Goal: Contribute content: Contribute content

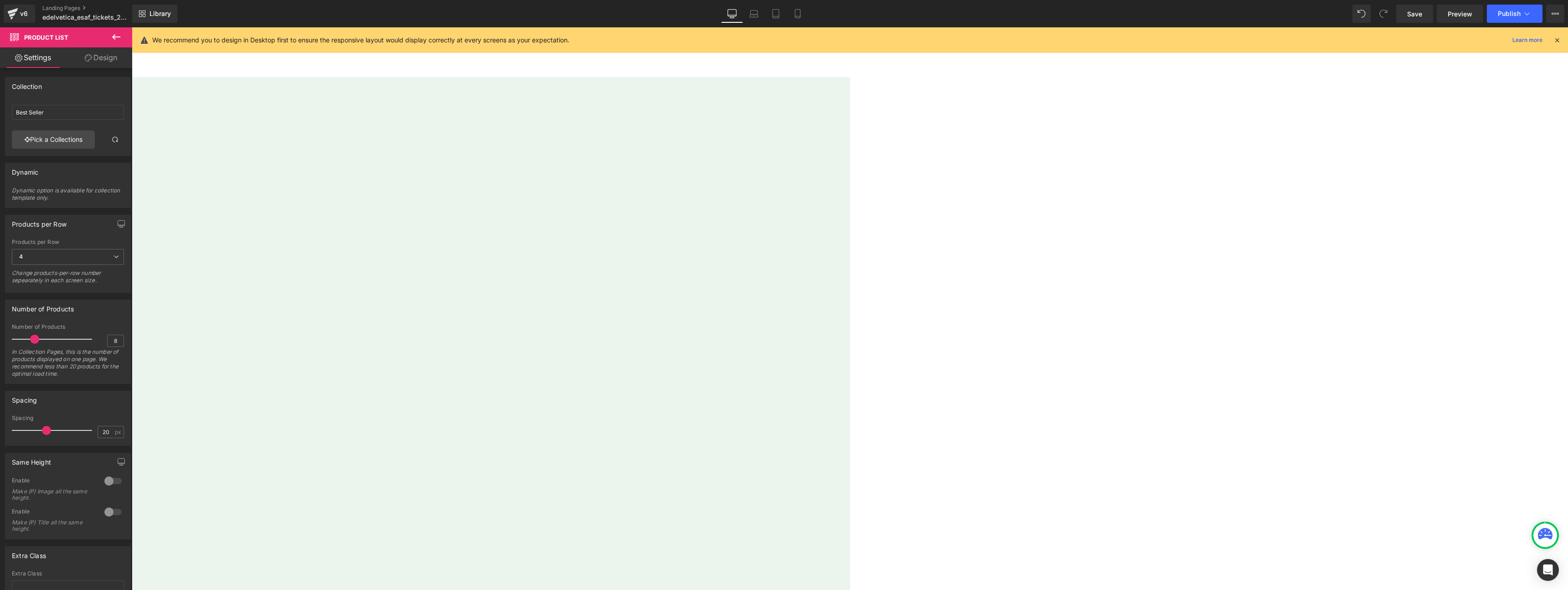
click at [131, 27] on span "Image" at bounding box center [131, 27] width 0 height 0
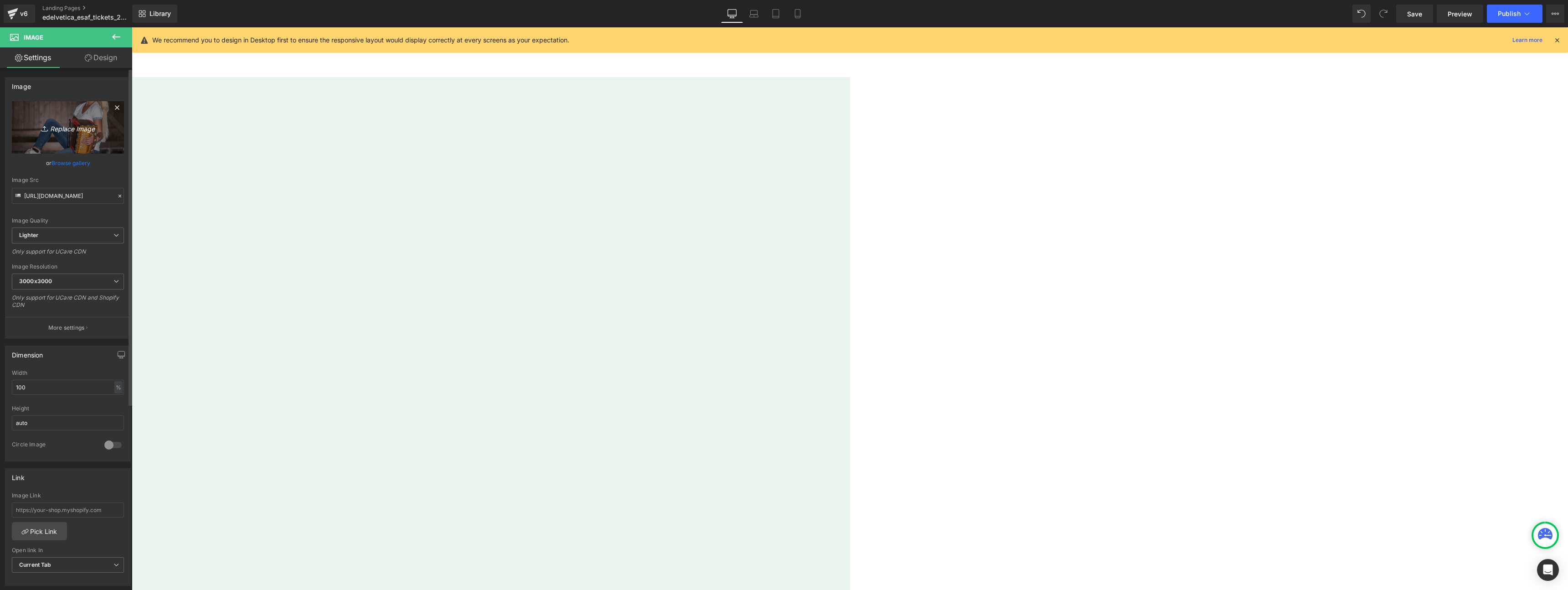
click at [74, 131] on icon "Replace Image" at bounding box center [68, 127] width 73 height 12
type input "C:\fakepath\ESAF 2019 - ZUG (1).png"
click at [117, 146] on input "file" at bounding box center [68, 124] width 112 height 46
type input "C:\fakepath\ESAF 2019 - ZUG (1).png"
click at [1413, 4] on link "Save" at bounding box center [1415, 13] width 37 height 18
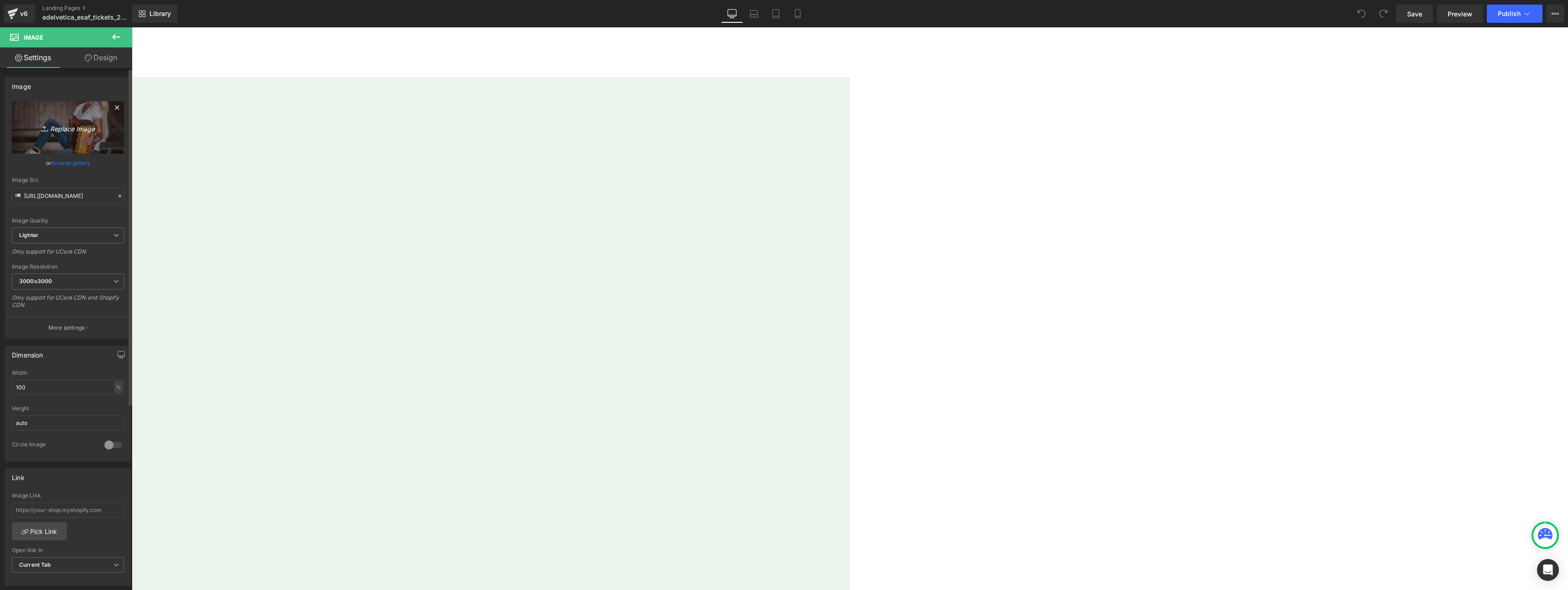
click at [69, 127] on icon "Replace Image" at bounding box center [68, 127] width 73 height 12
type input "C:\fakepath\G.png"
click at [40, 132] on input "file" at bounding box center [68, 124] width 112 height 46
click at [54, 121] on input "file" at bounding box center [68, 124] width 112 height 46
click at [117, 195] on icon at bounding box center [120, 196] width 6 height 6
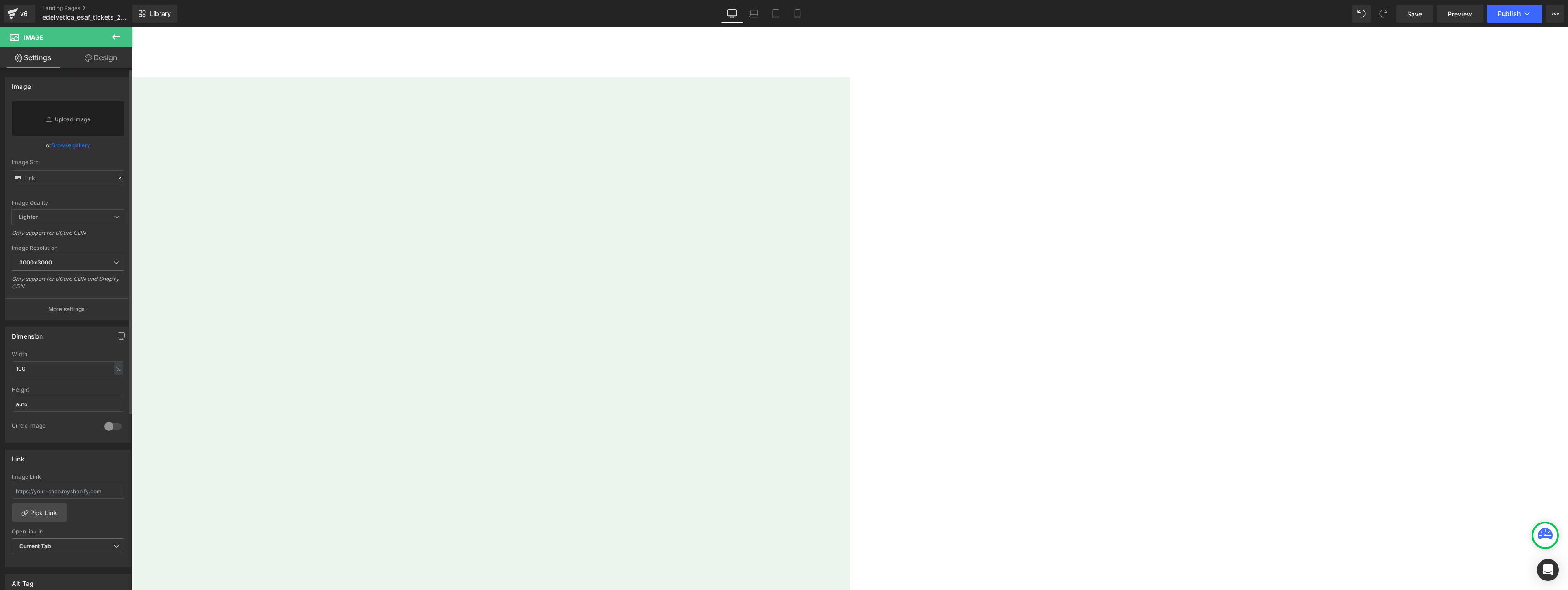
click at [70, 143] on link "Browse gallery" at bounding box center [71, 145] width 39 height 16
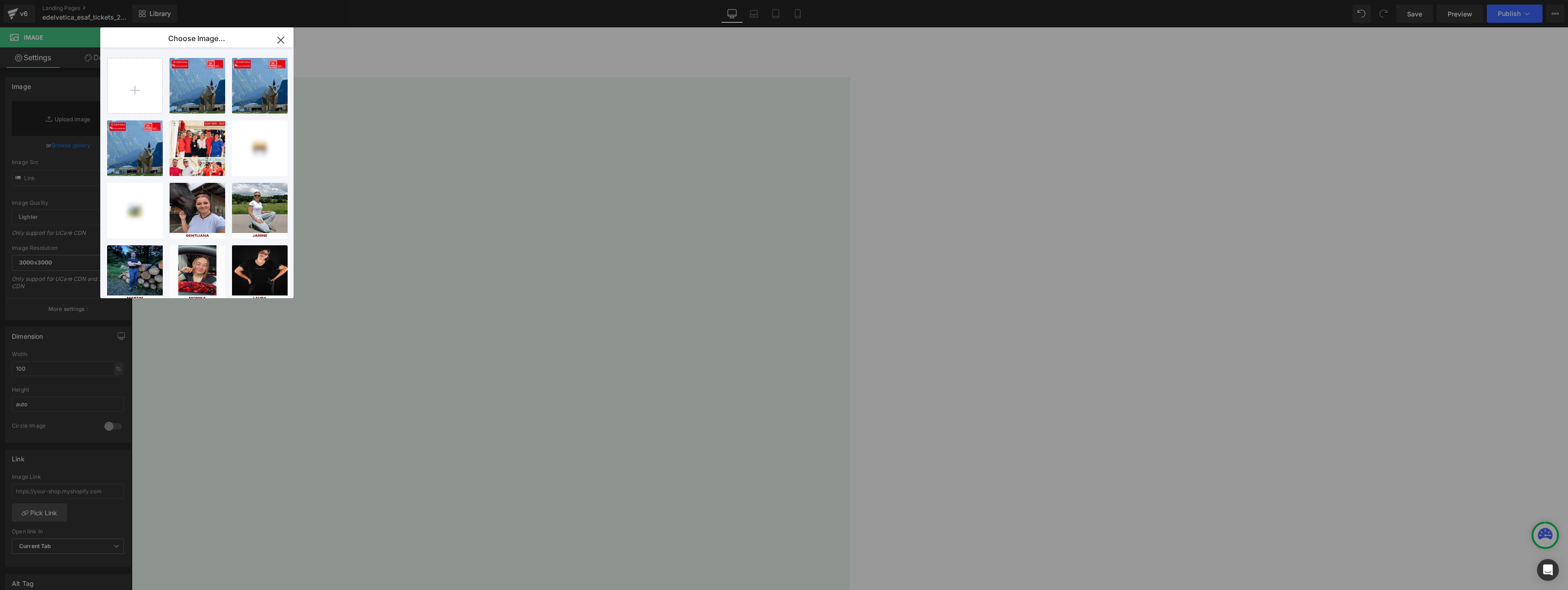
click at [278, 41] on icon "button" at bounding box center [281, 40] width 15 height 15
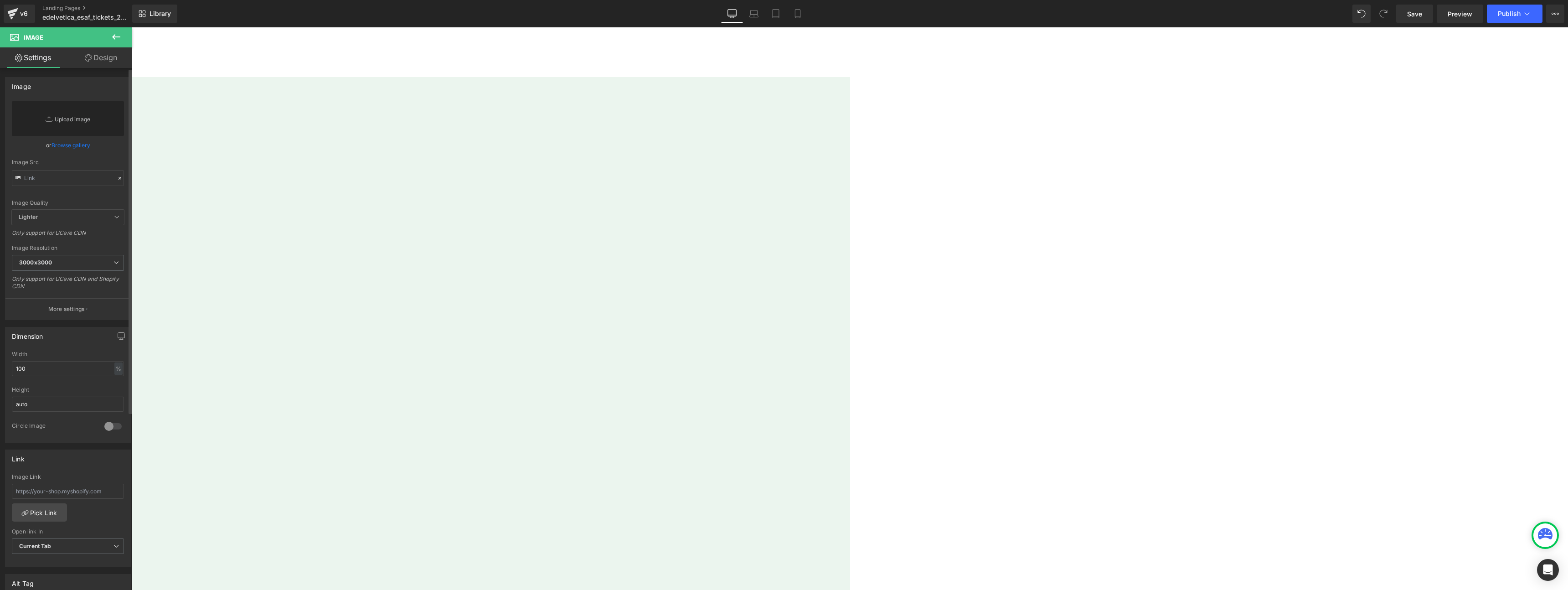
click at [60, 114] on link "Replace Image" at bounding box center [68, 118] width 112 height 35
click at [63, 150] on link "Browse gallery" at bounding box center [71, 145] width 39 height 16
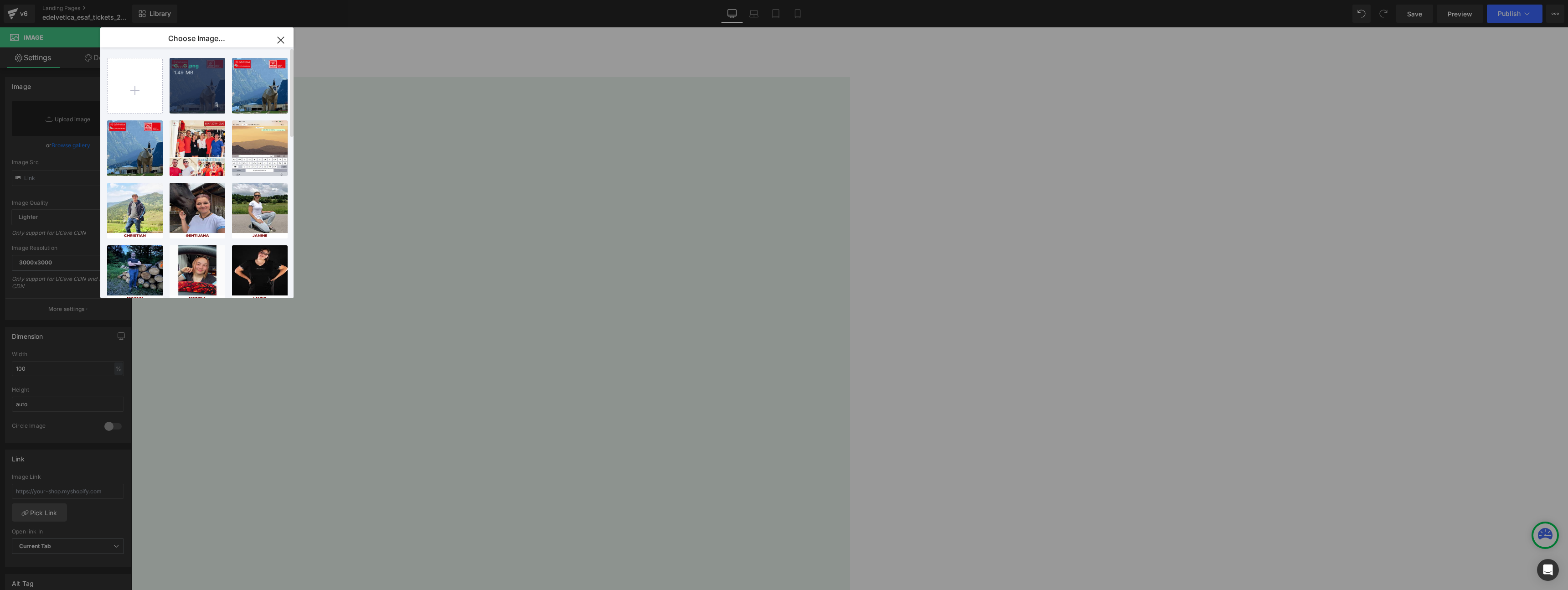
click at [190, 79] on div "G...G.png 1.49 MB" at bounding box center [197, 85] width 55 height 55
type input "https://ucarecdn.com/1d4b7370-d7bd-47e4-837b-0ae70ec64cf2/-/format/auto/-/previ…"
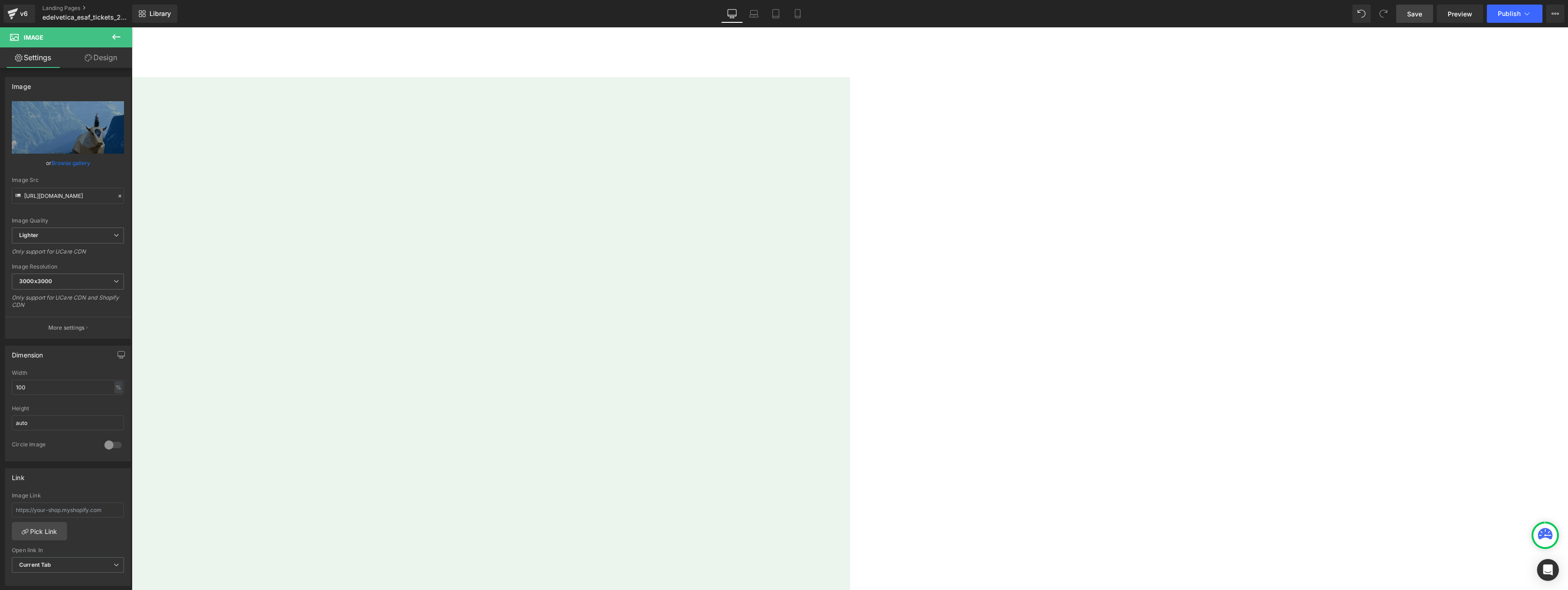
click at [1421, 18] on link "Save" at bounding box center [1415, 13] width 37 height 18
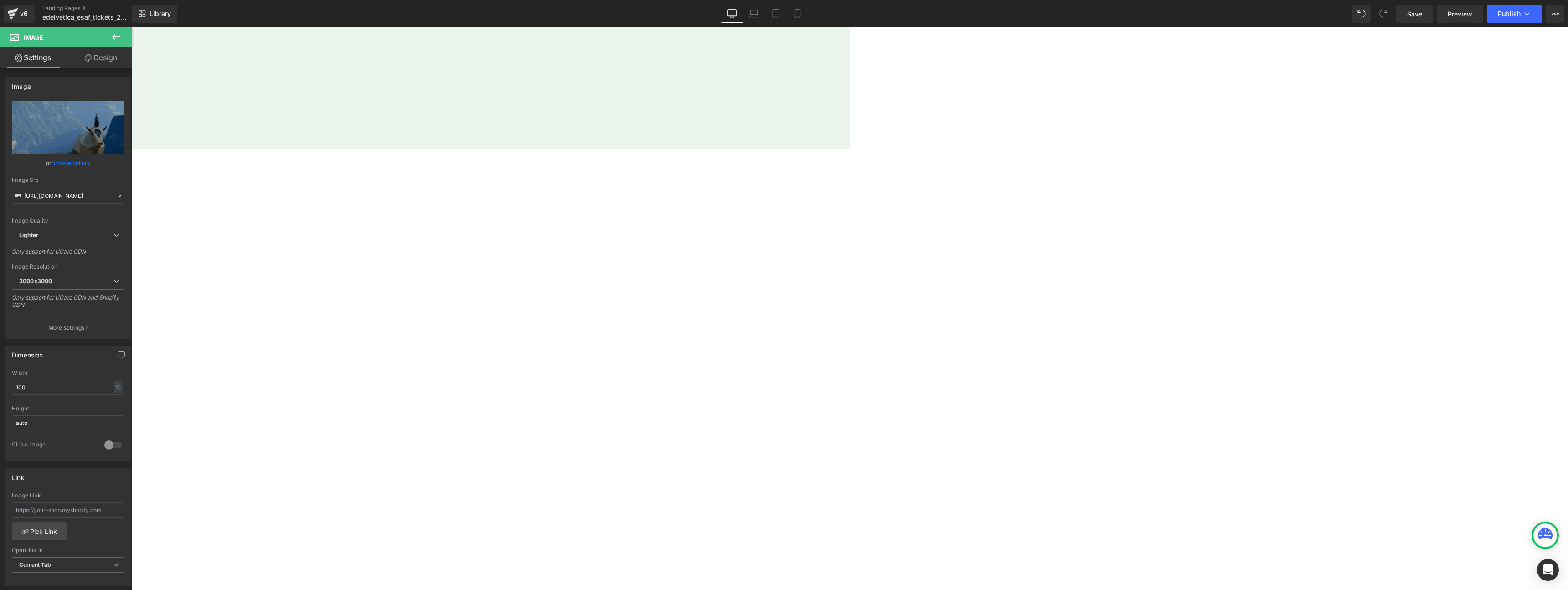
scroll to position [996, 0]
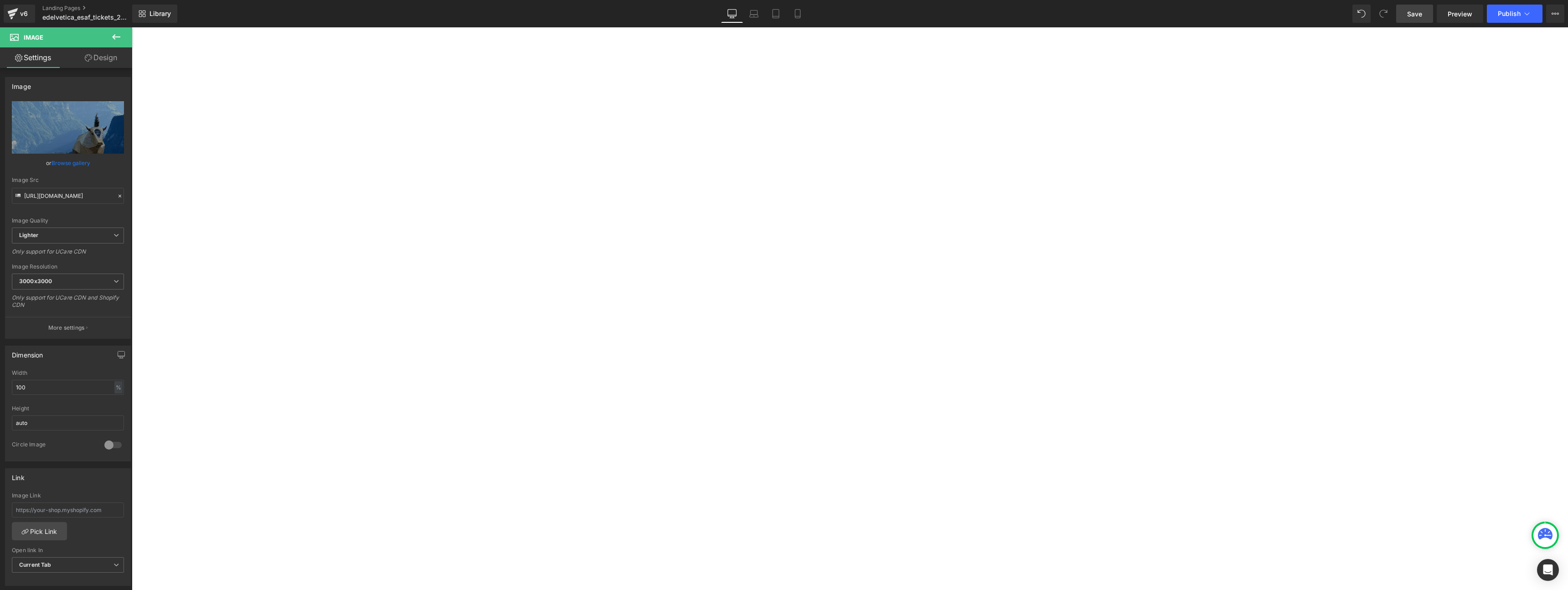
click at [1413, 12] on span "Save" at bounding box center [1415, 14] width 15 height 10
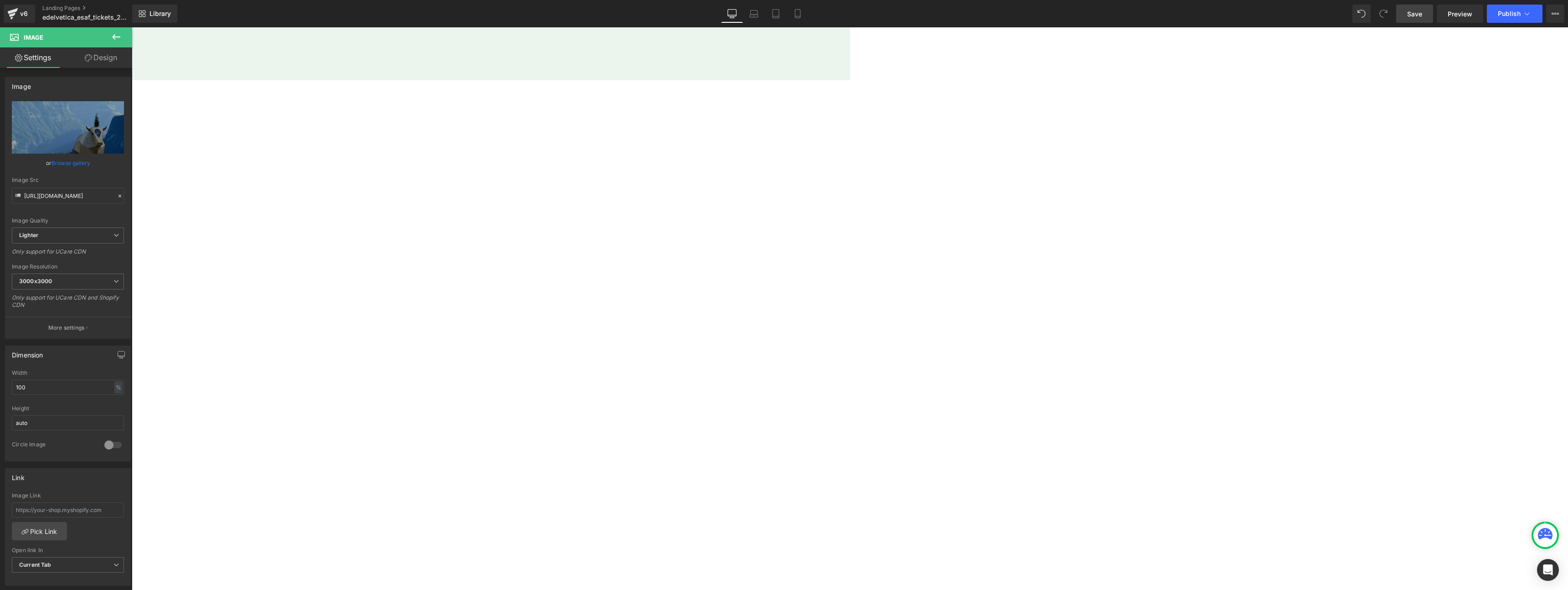
scroll to position [874, 0]
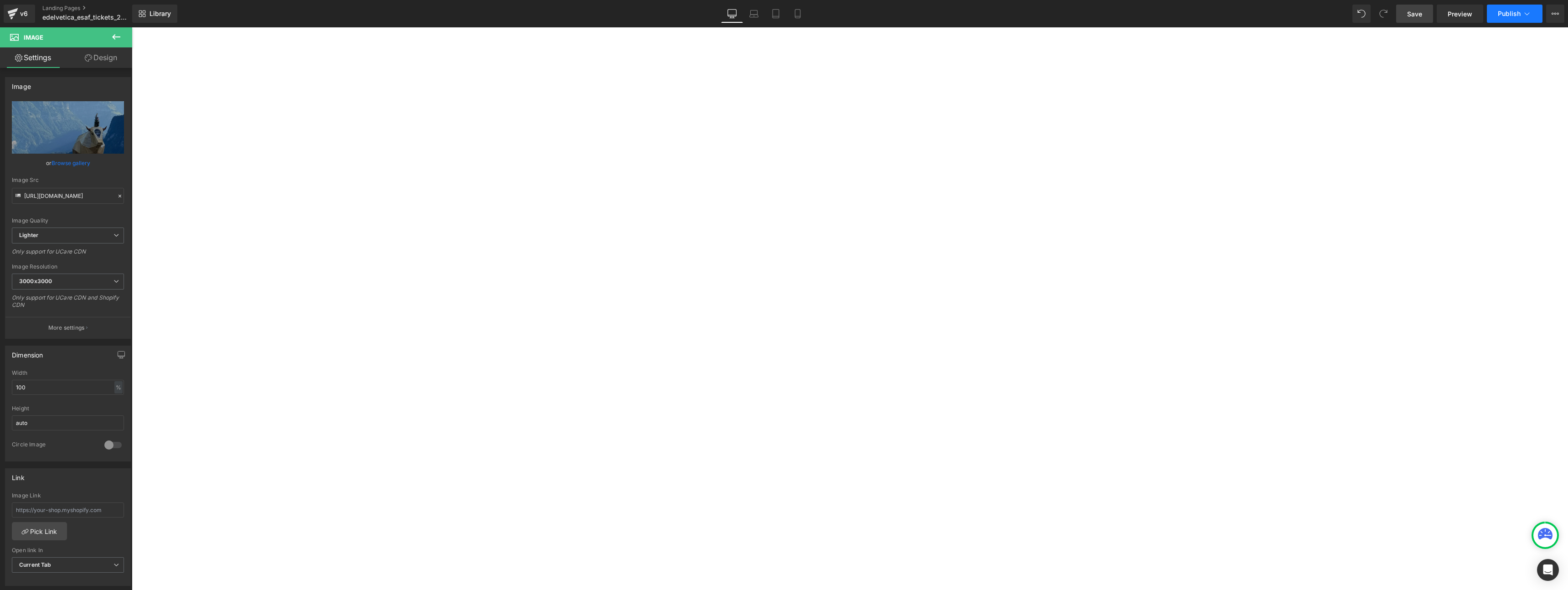
click at [1536, 15] on button "Publish" at bounding box center [1514, 13] width 55 height 18
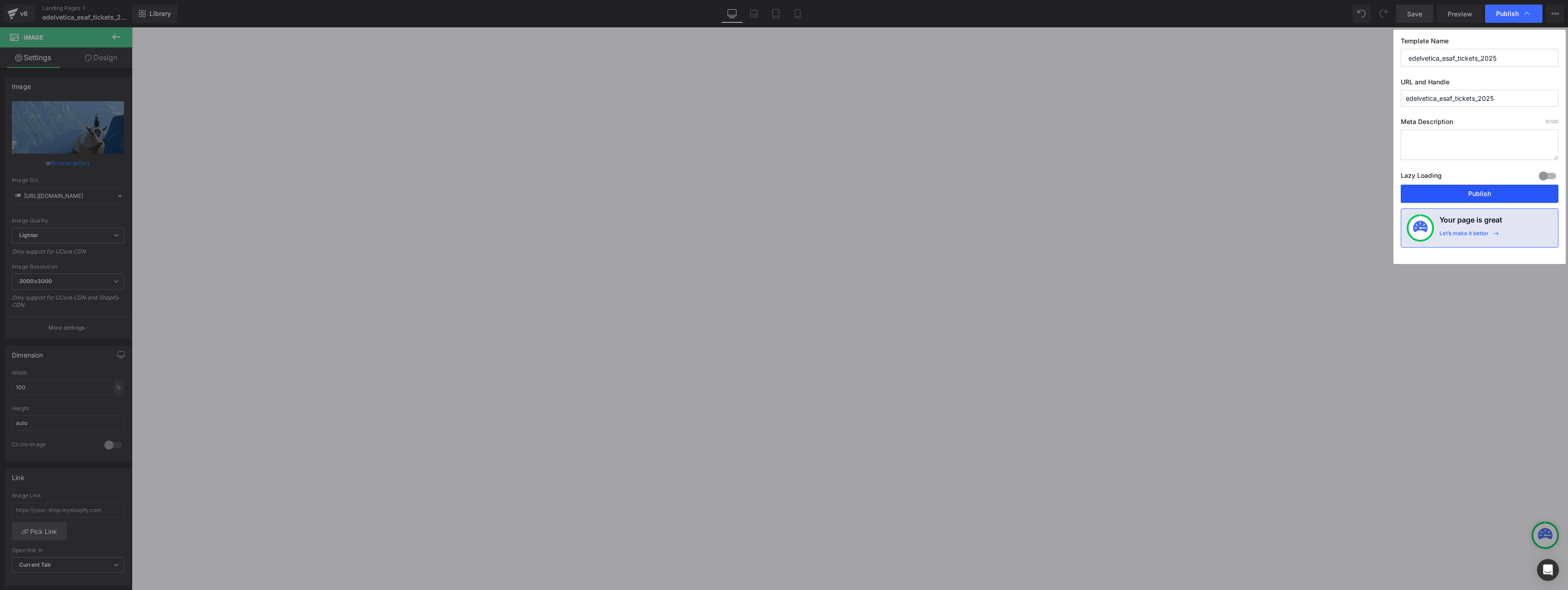
click at [1468, 193] on button "Publish" at bounding box center [1479, 194] width 158 height 18
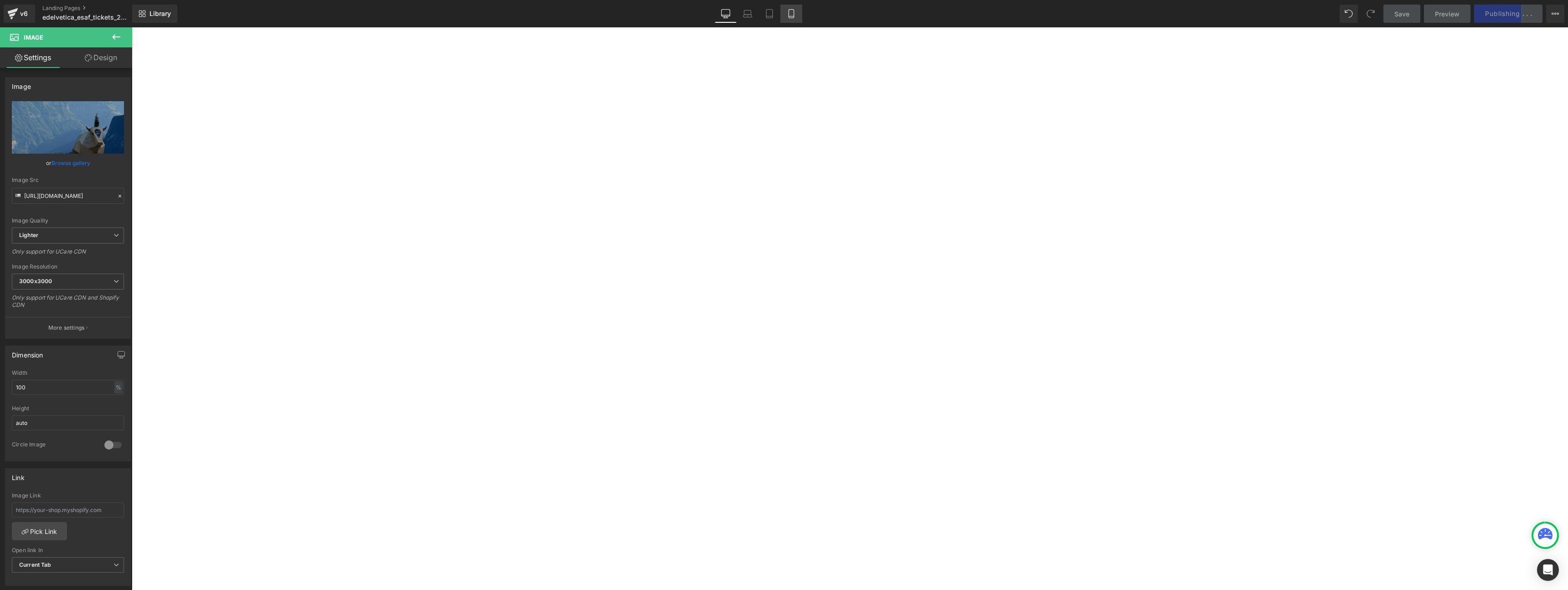
click at [793, 14] on icon at bounding box center [791, 13] width 9 height 9
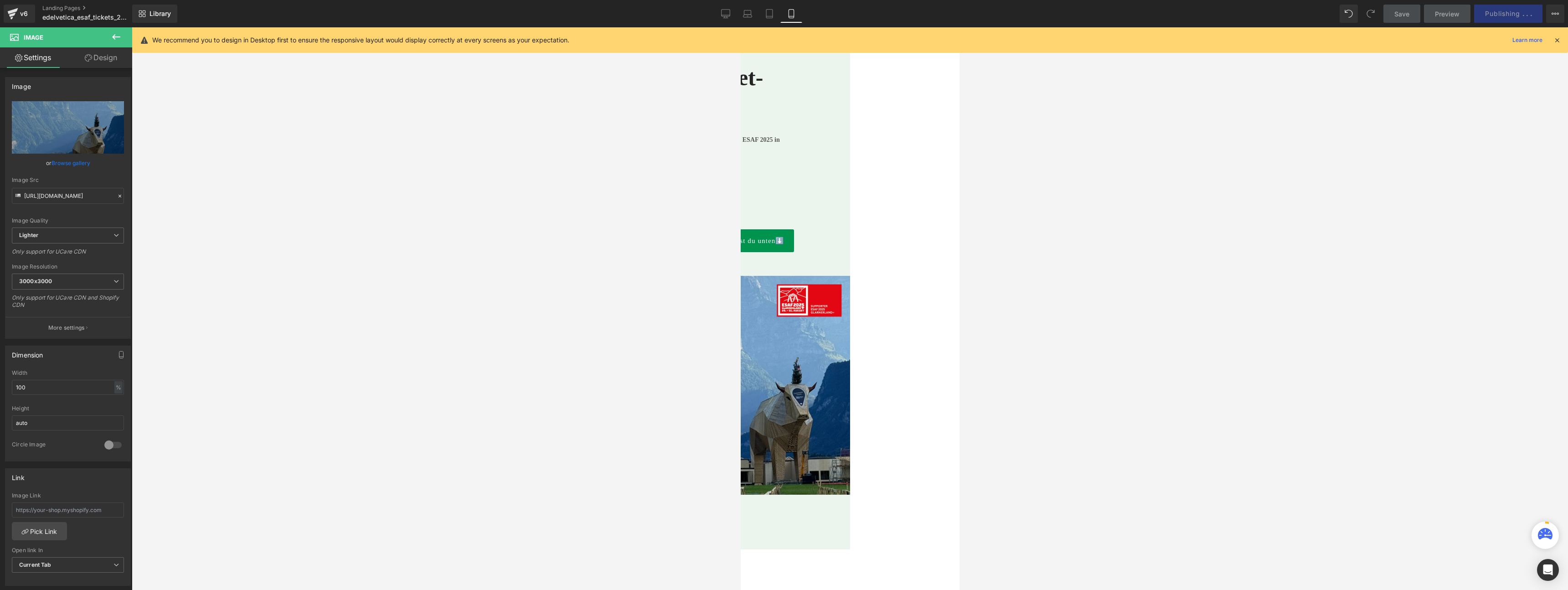
scroll to position [14, 0]
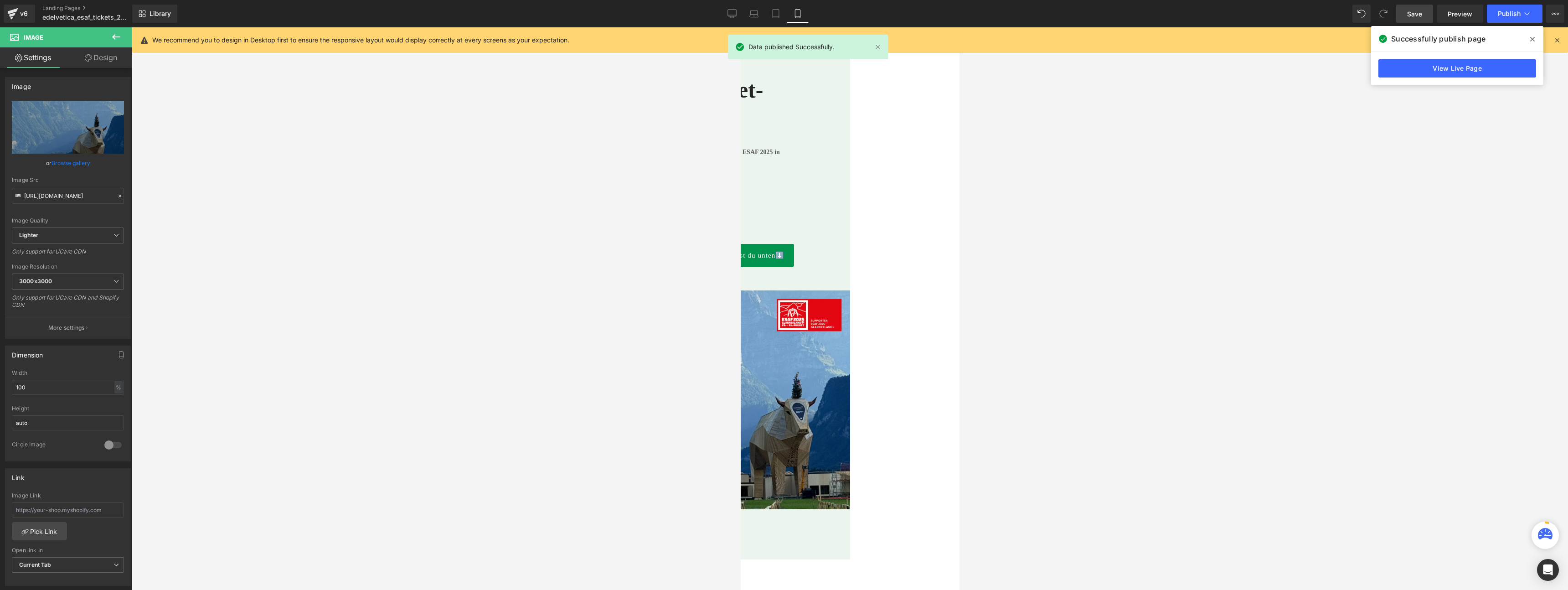
click at [850, 514] on div "40px" at bounding box center [740, 523] width 219 height 18
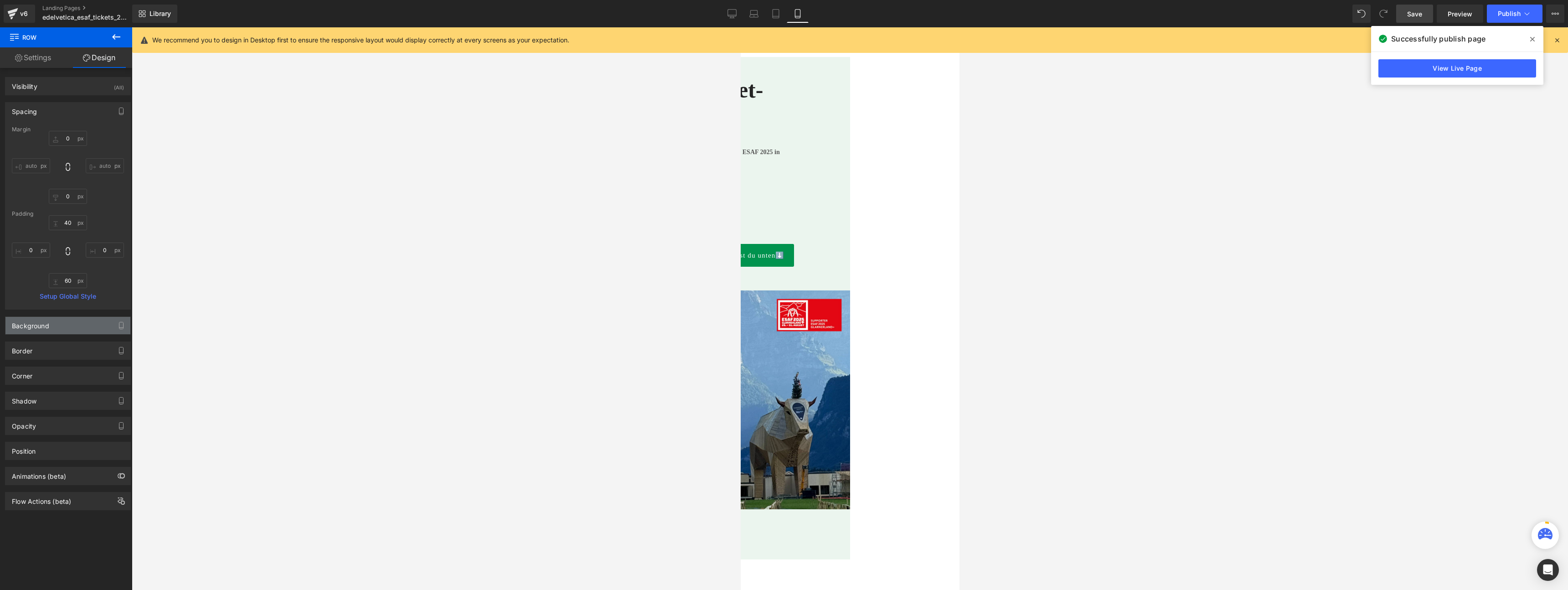
click at [66, 328] on div "Background" at bounding box center [68, 325] width 125 height 17
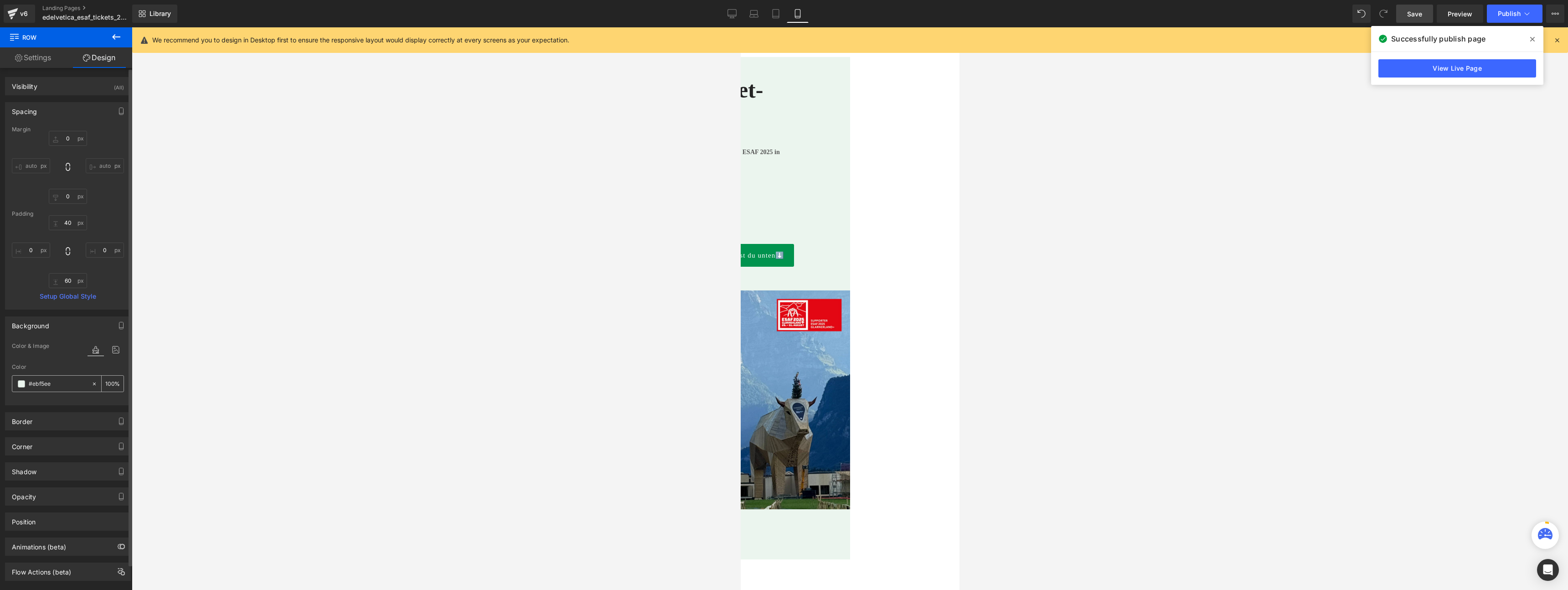
click at [48, 385] on input "#ebf5ee" at bounding box center [58, 384] width 58 height 10
click at [22, 385] on span at bounding box center [21, 384] width 7 height 7
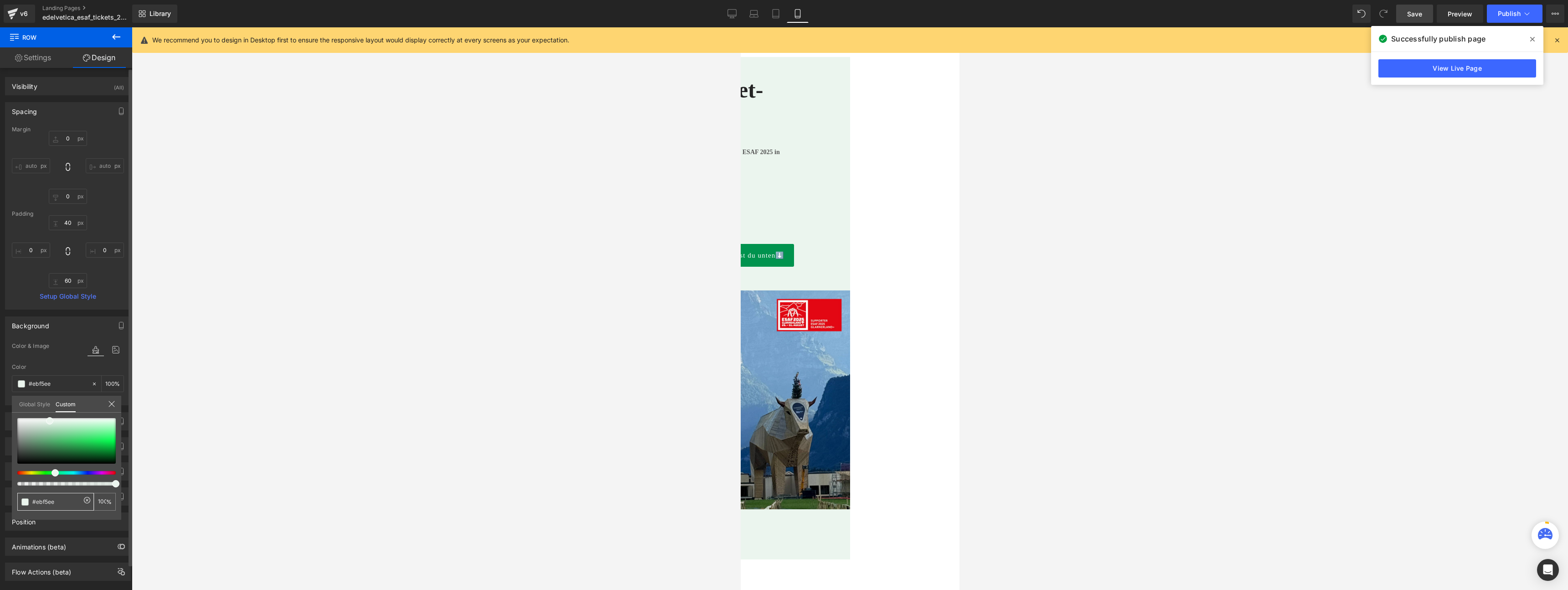
click at [63, 502] on input "#ebf5ee" at bounding box center [56, 502] width 48 height 10
type input "#a0bea9"
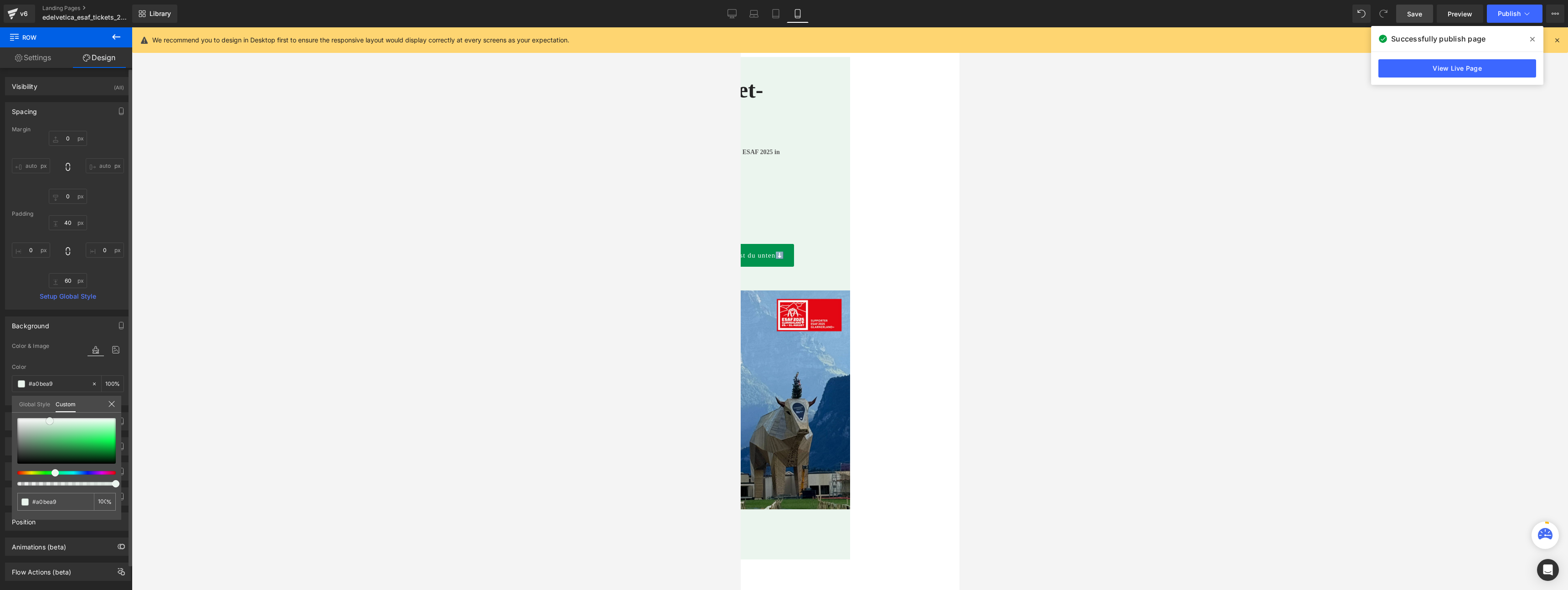
type input "#a1beaa"
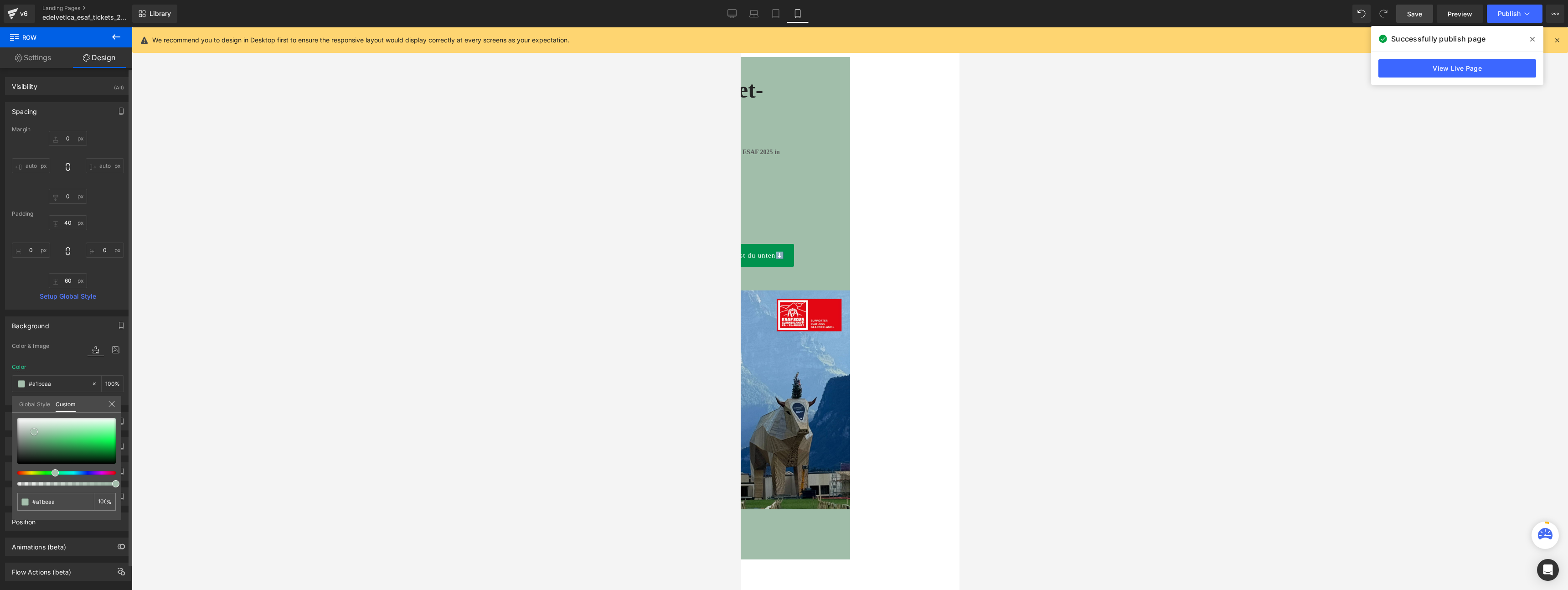
type input "#a9c0b0"
type input "#adc1b3"
type input "#b1c2b6"
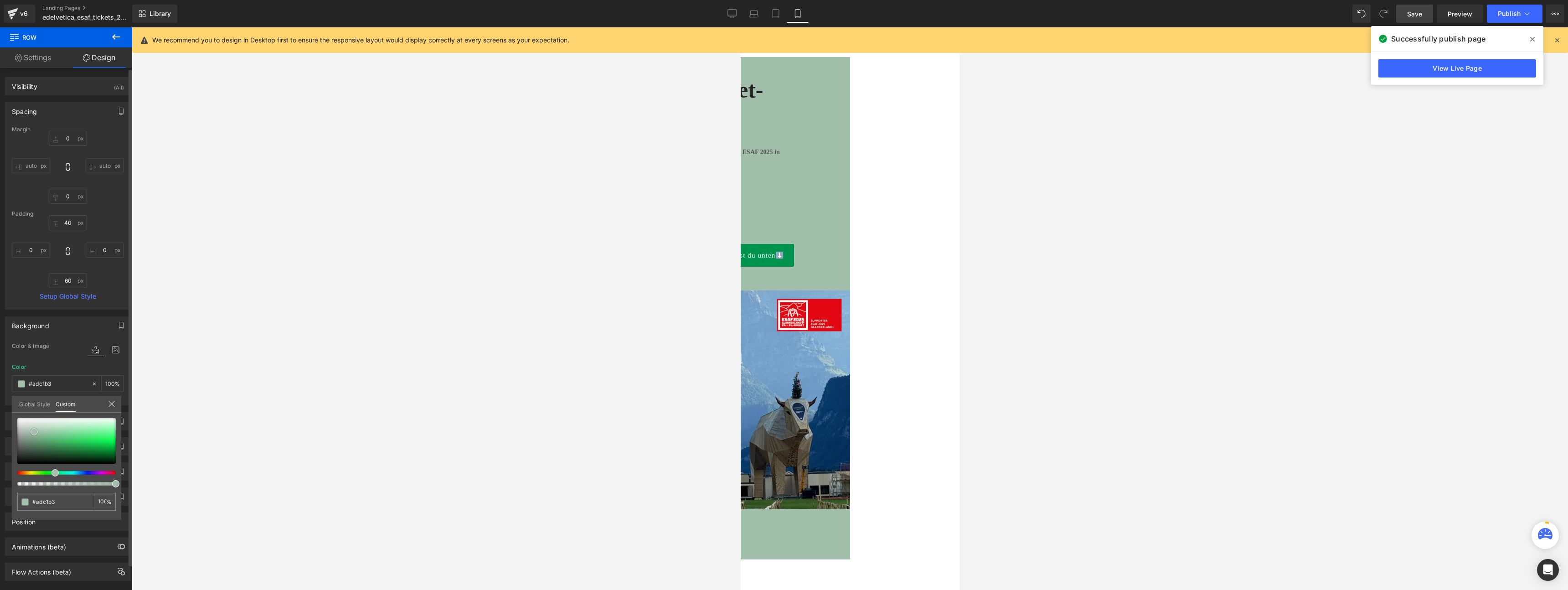
type input "#b1c2b6"
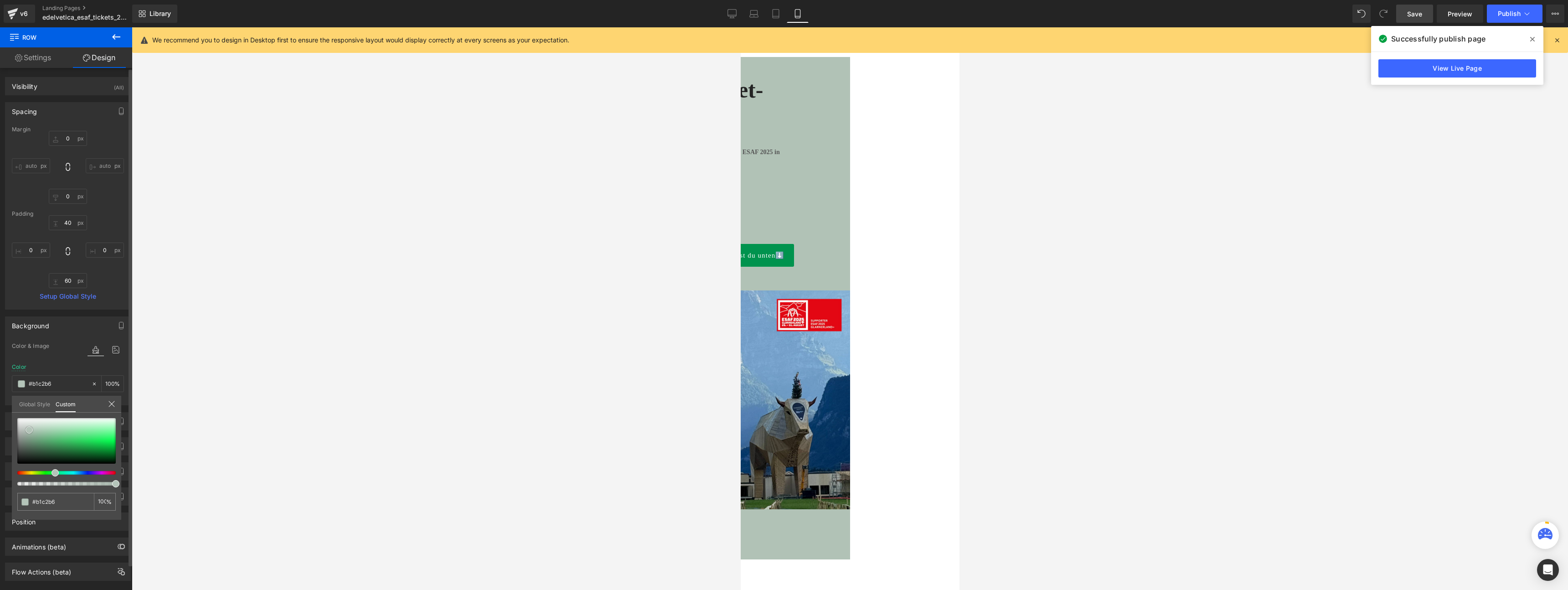
type input "#b4c4b9"
type input "#bbc8bf"
type input "#c5cdc8"
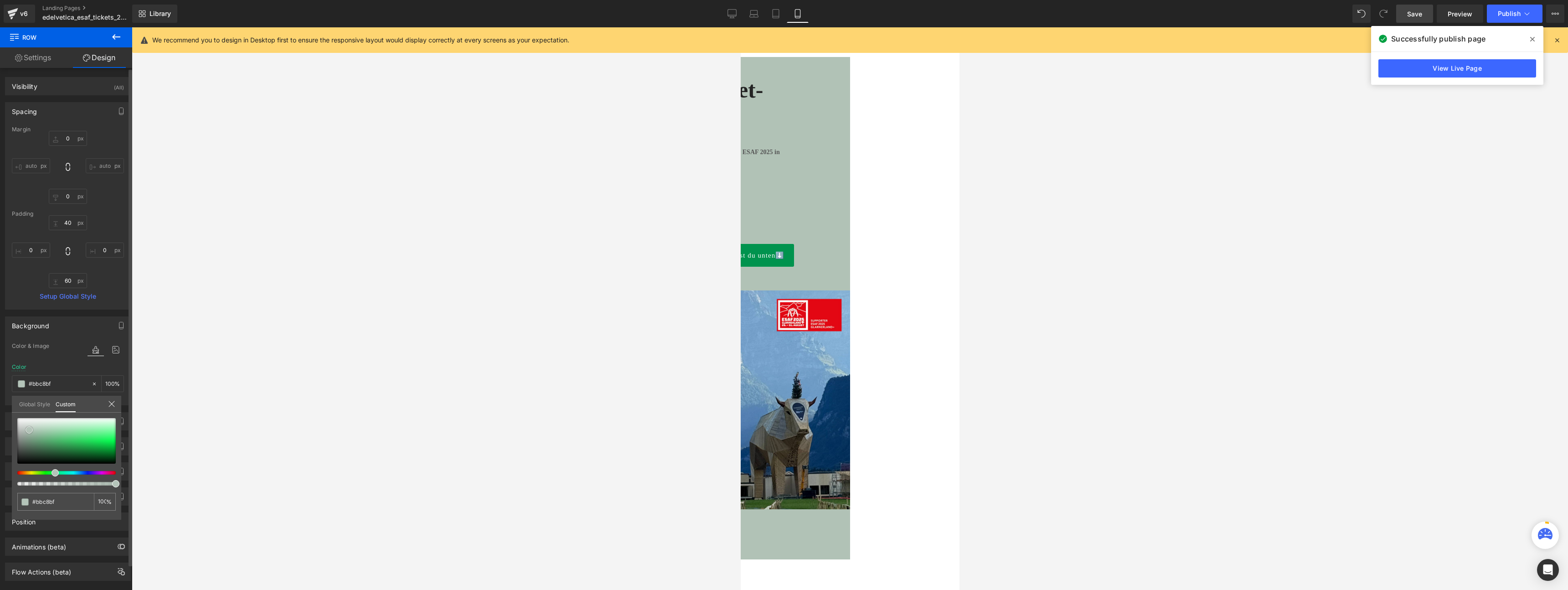
type input "#c5cdc8"
type input "#d3d8d5"
type input "#e1e4e2"
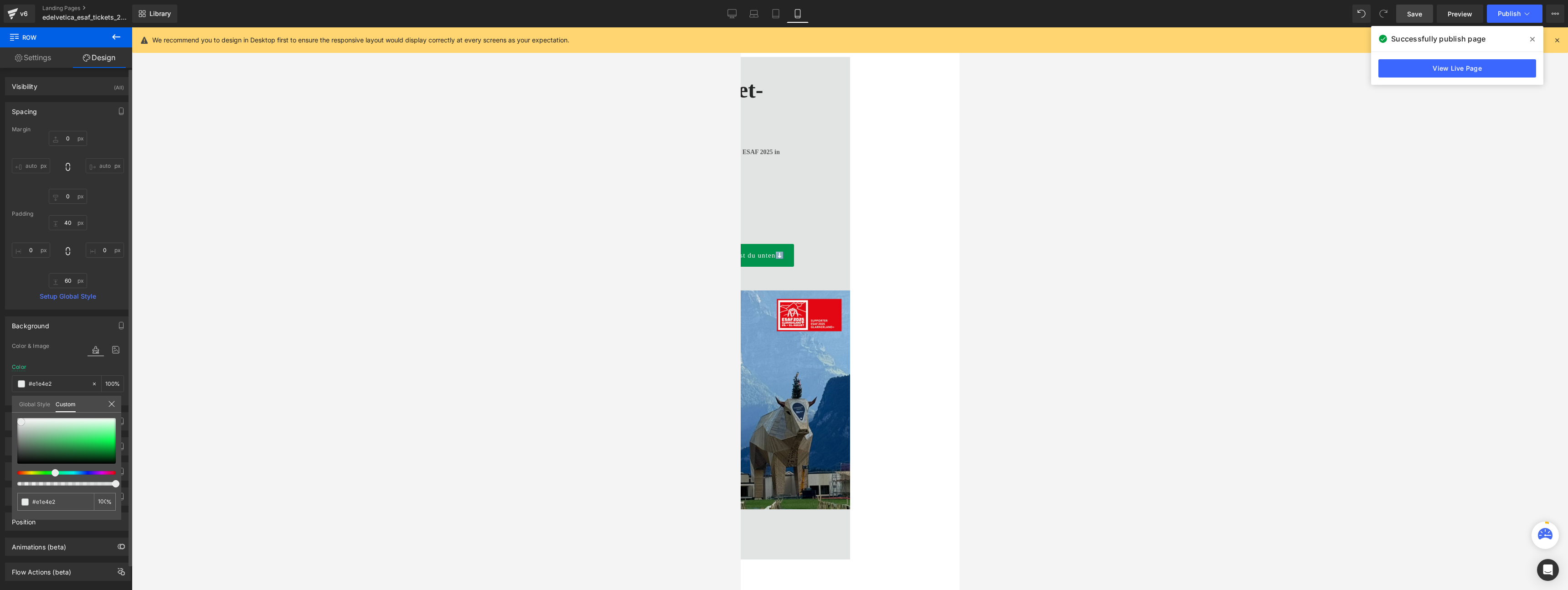
type input "#e7e8e8"
type input "#eceeee"
type input "#f4f5f5"
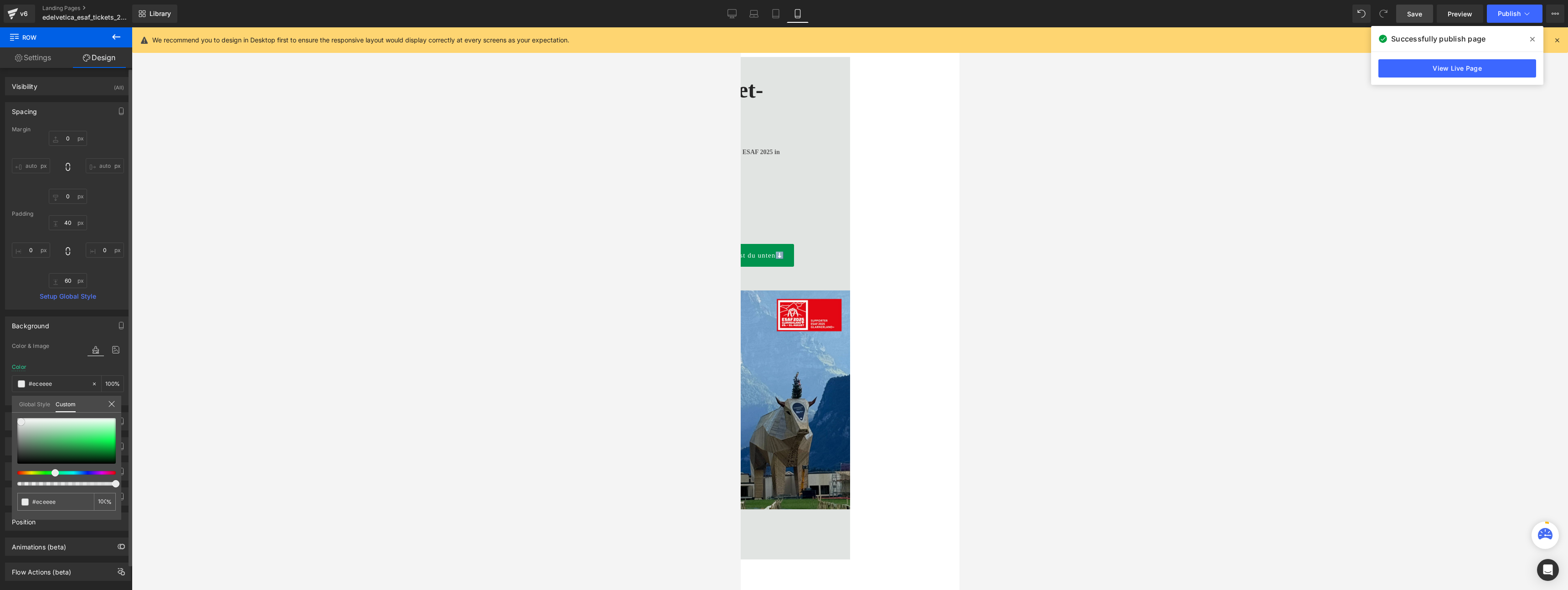
type input "#f4f5f5"
type input "#f9f9f9"
type input "#ffffff"
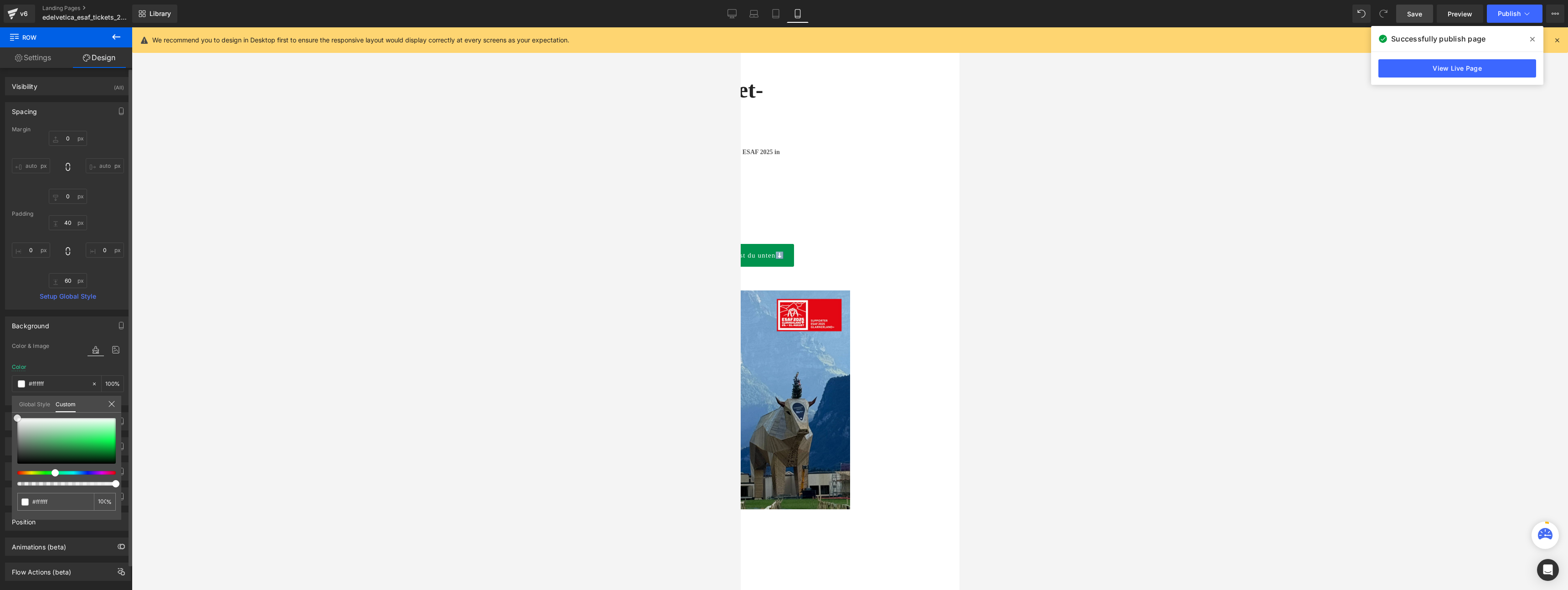
type input "#f9f9f9"
type input "#f7f7f7"
type input "#f4f4f4"
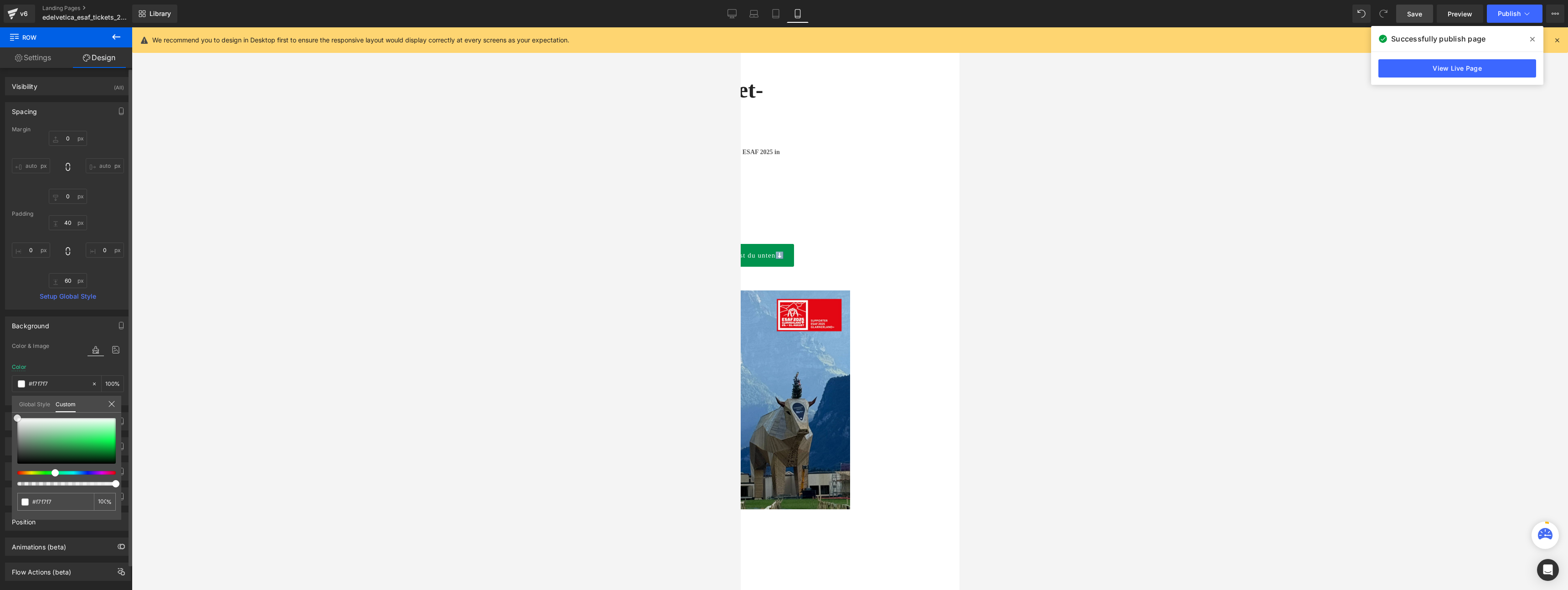
type input "#f4f4f4"
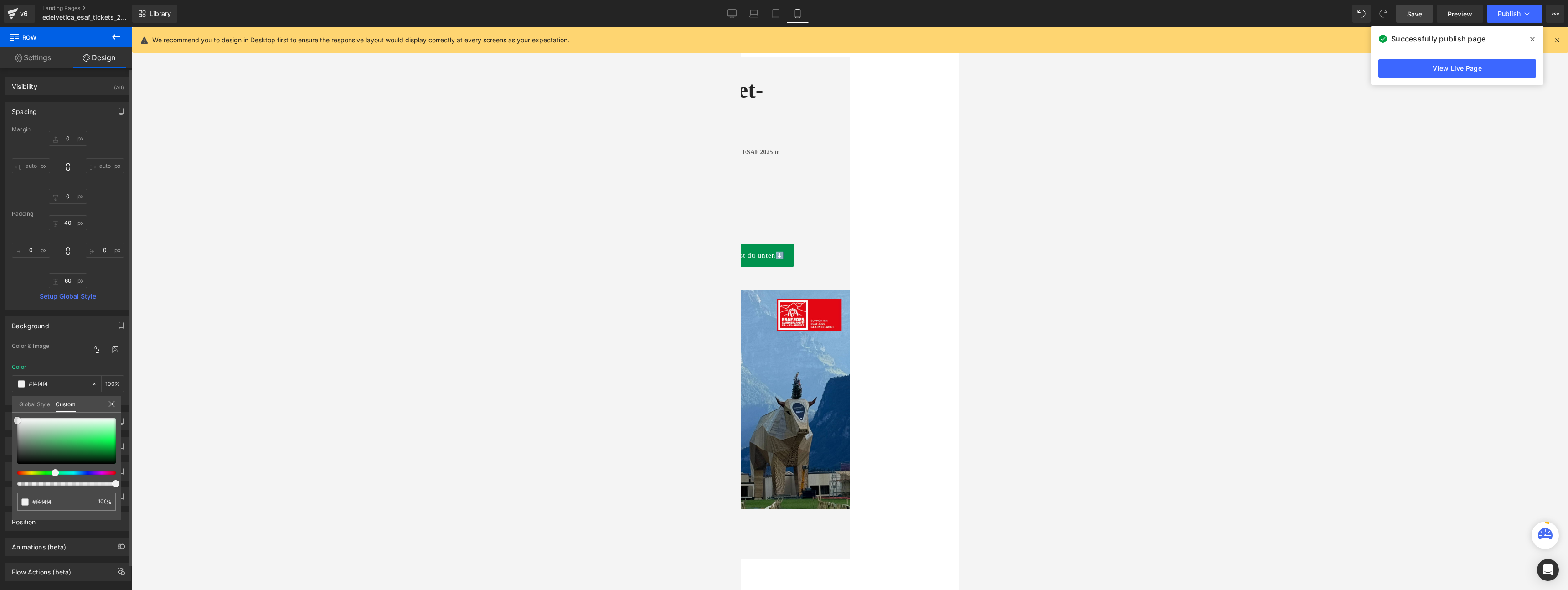
type input "#f2f2f2"
type input "#efefef"
type input "#ededed"
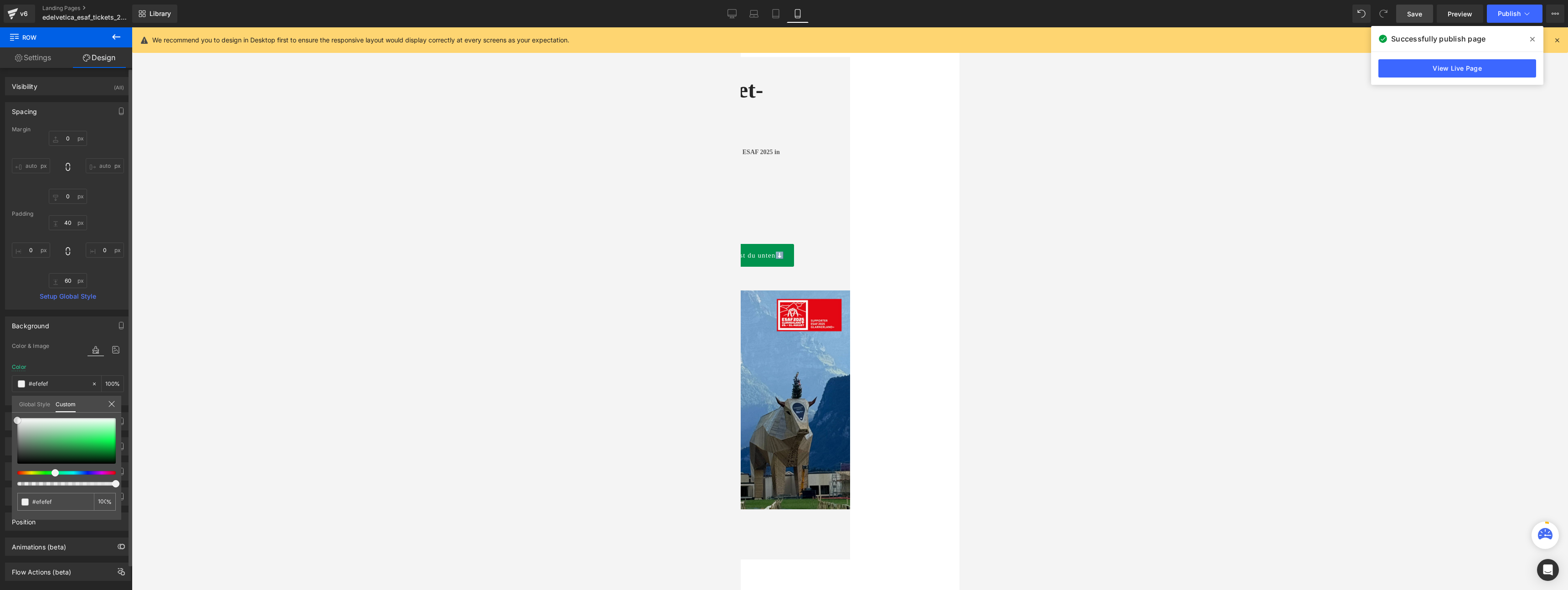
type input "#ededed"
type input "#eaeaea"
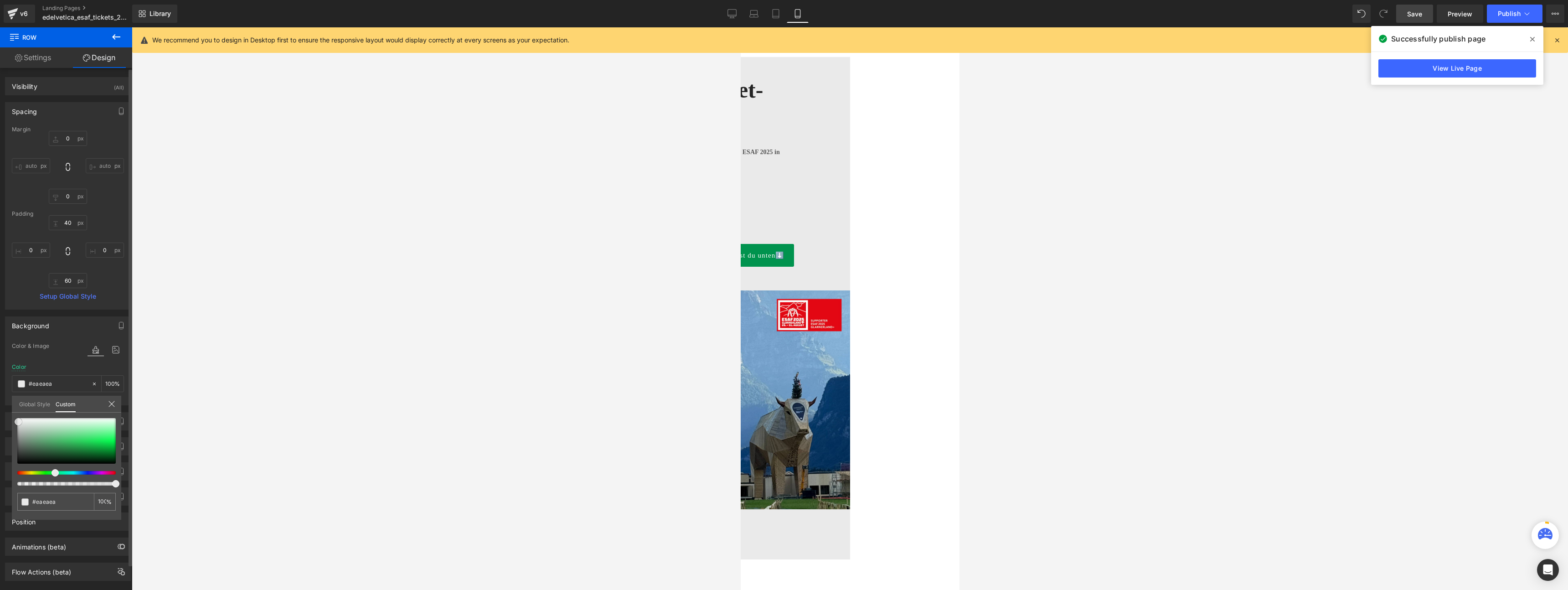
type input "#e7e8e8"
drag, startPoint x: 35, startPoint y: 432, endPoint x: 18, endPoint y: 421, distance: 20.2
click at [18, 422] on div at bounding box center [66, 441] width 99 height 46
type input "#eaebeb"
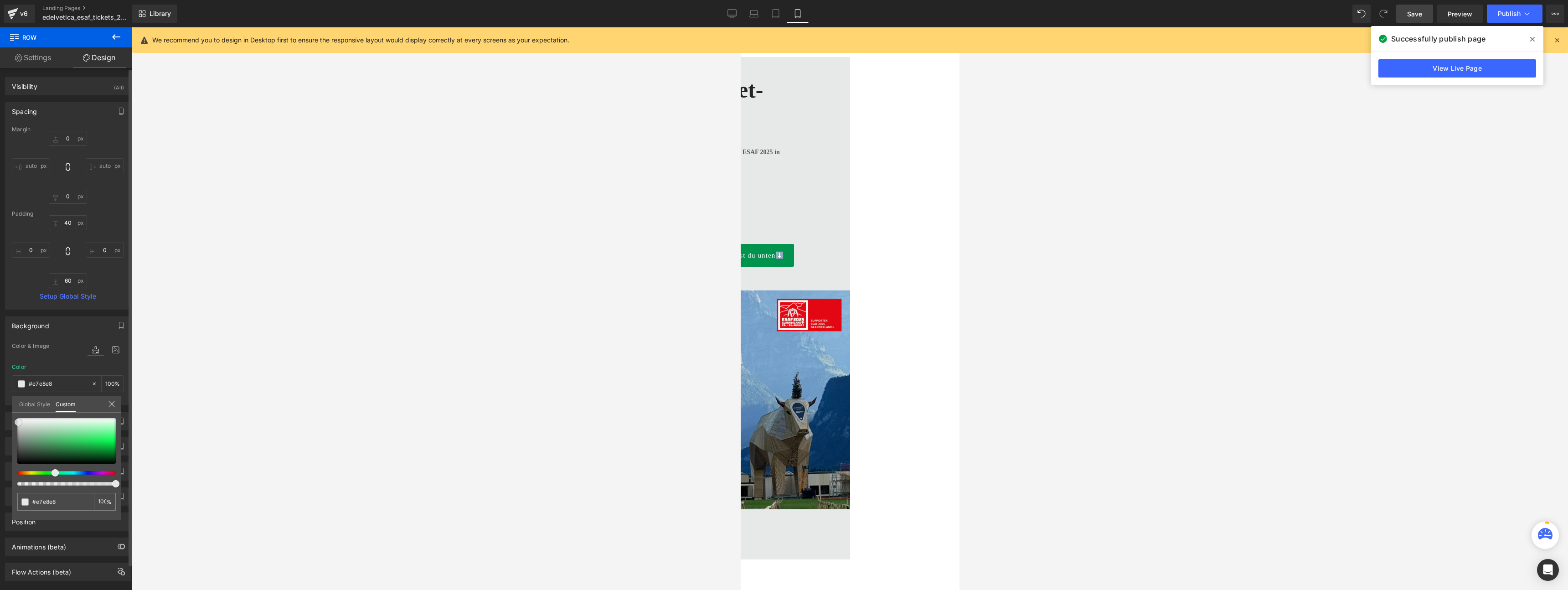
type input "#eaebeb"
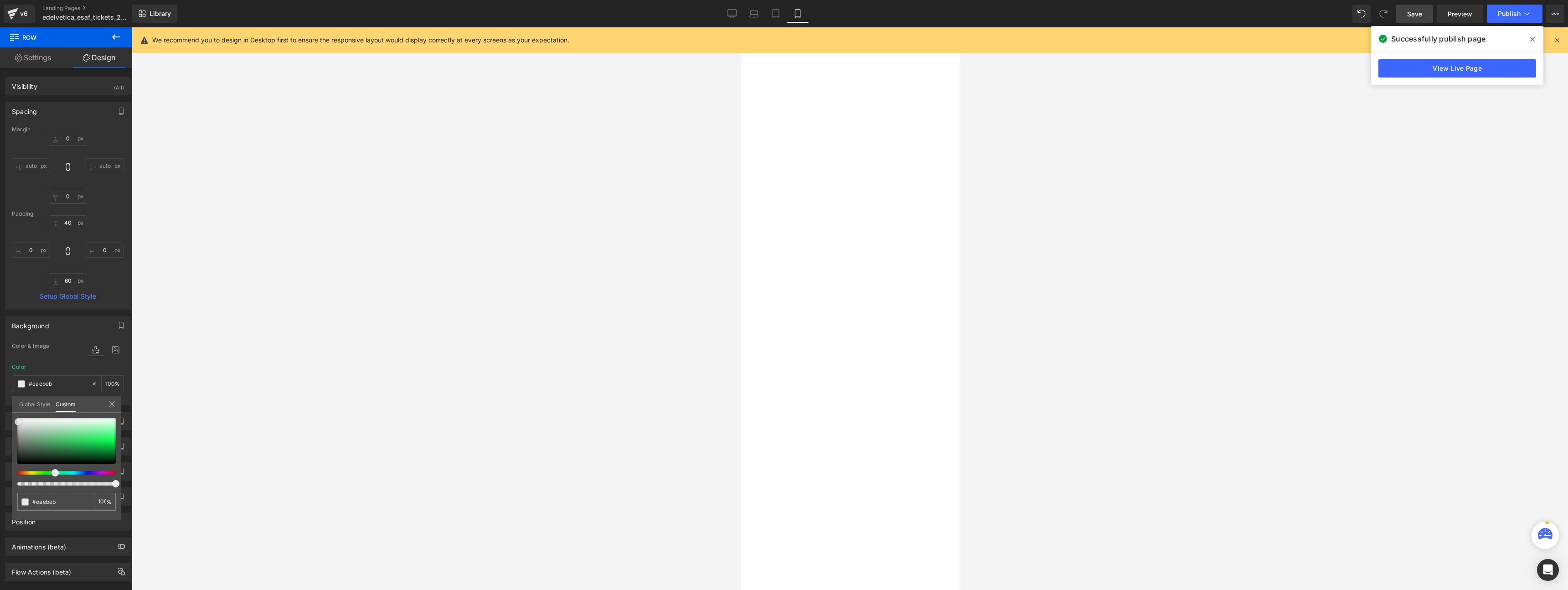
scroll to position [1010, 0]
click at [847, 497] on p "Unser erstes ESAF mit Edelvetica." at bounding box center [740, 502] width 213 height 10
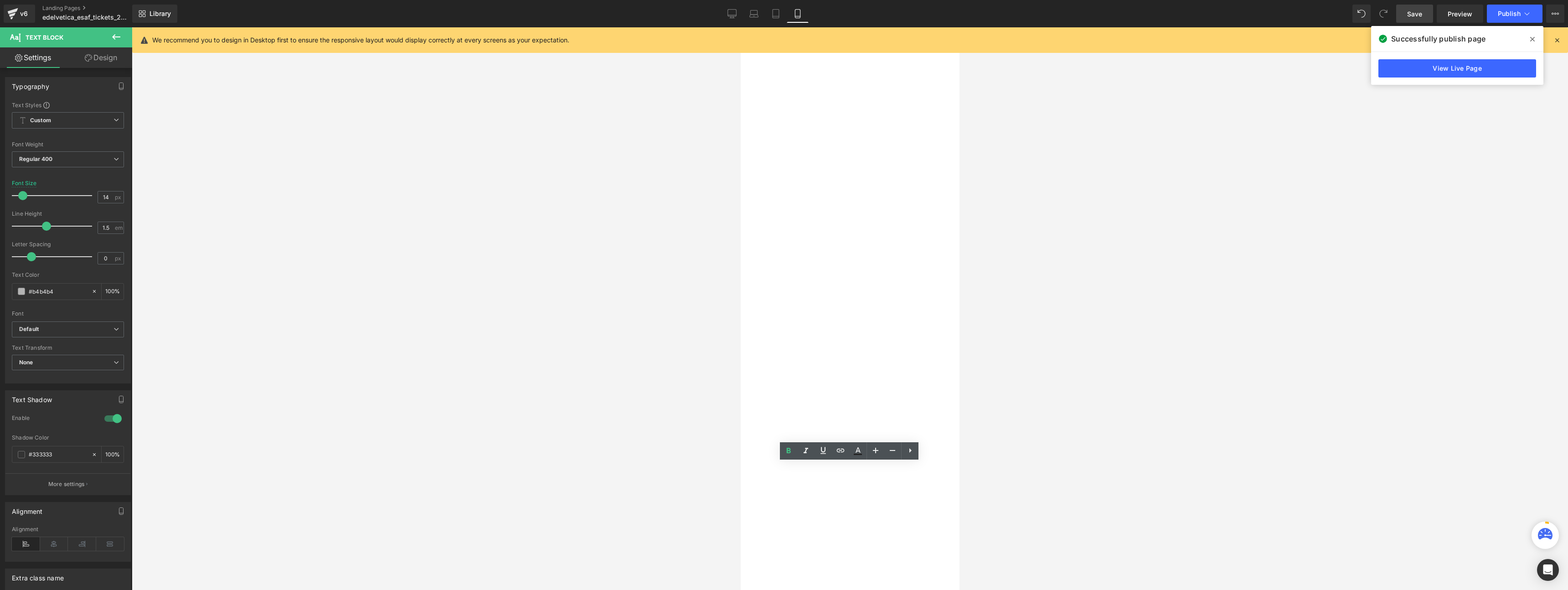
click at [751, 483] on div "Zug, 2019 Text Block Unser erstes ESAF mit Edelvetica. Text Block" at bounding box center [740, 496] width 213 height 26
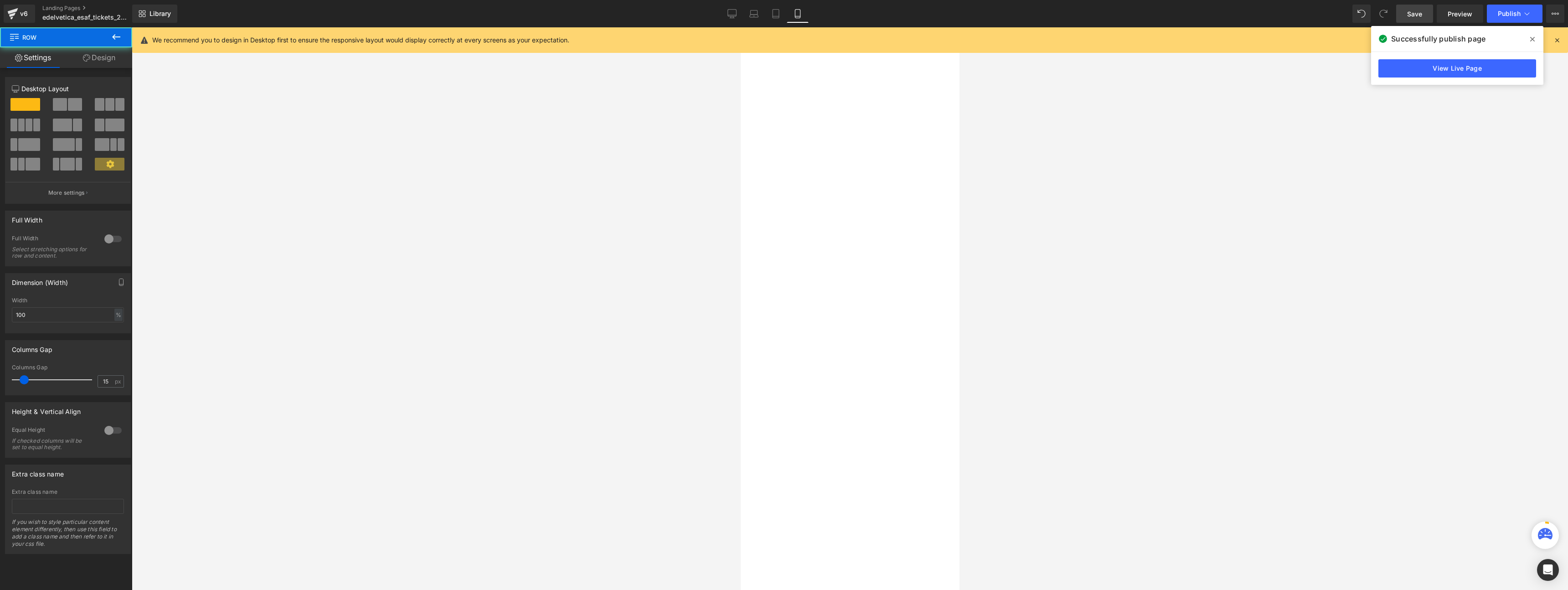
click at [751, 477] on div "Zug, 2019 Text Block Unser erstes ESAF mit Edelvetica. Text Block Row" at bounding box center [740, 496] width 219 height 38
click at [96, 57] on link "Design" at bounding box center [99, 58] width 66 height 21
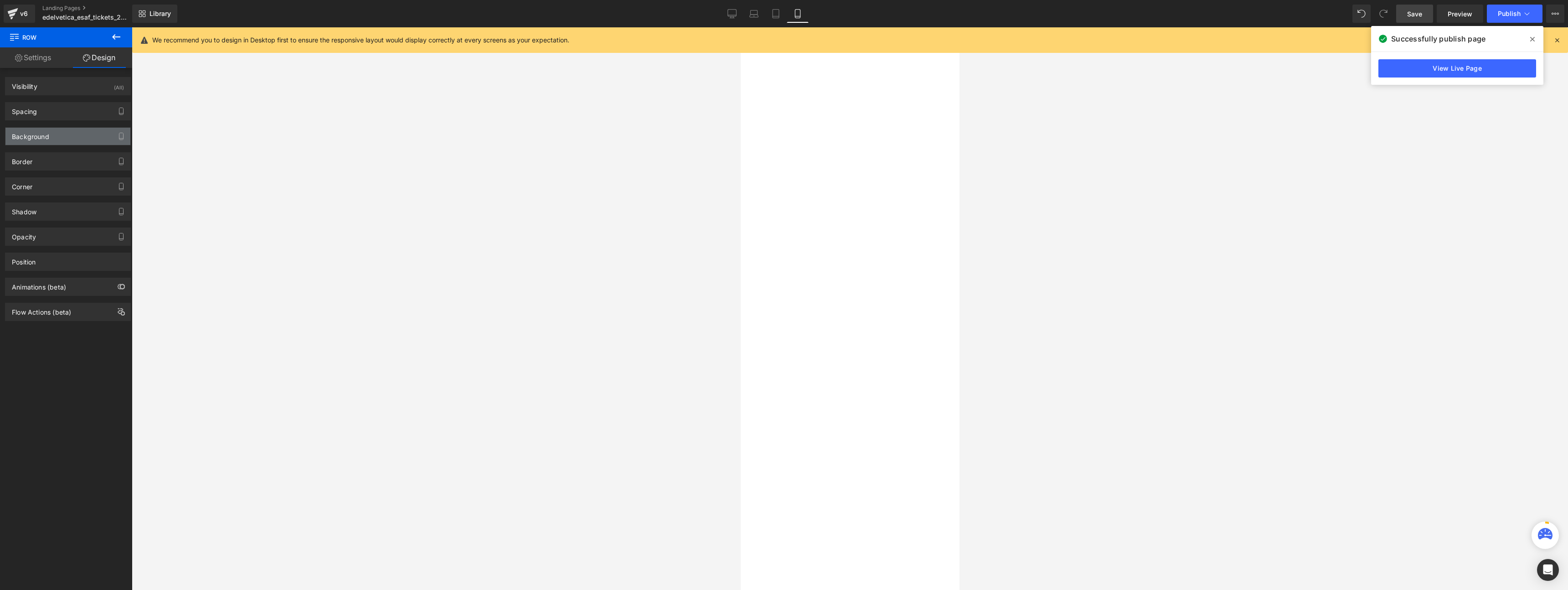
click at [61, 140] on div "Background" at bounding box center [68, 136] width 125 height 17
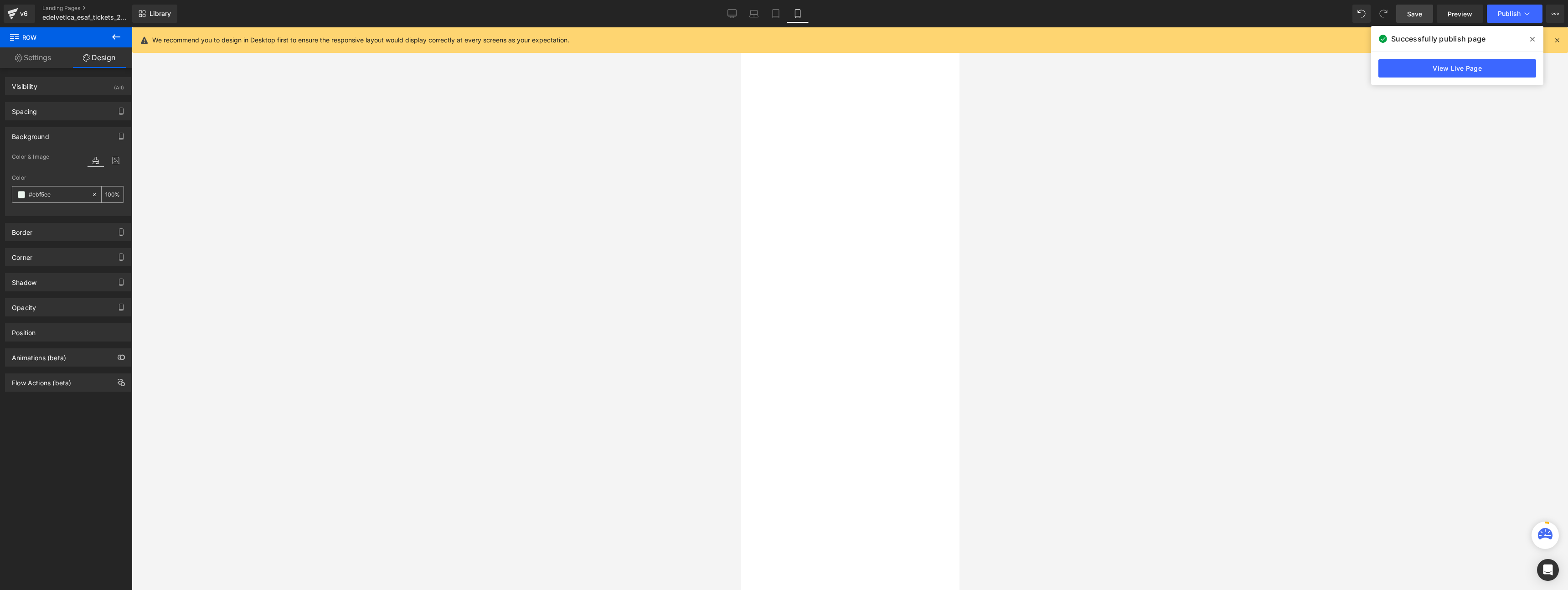
click at [60, 195] on input "#ebf5ee" at bounding box center [58, 195] width 58 height 10
click at [91, 195] on icon at bounding box center [94, 195] width 6 height 6
type input "none"
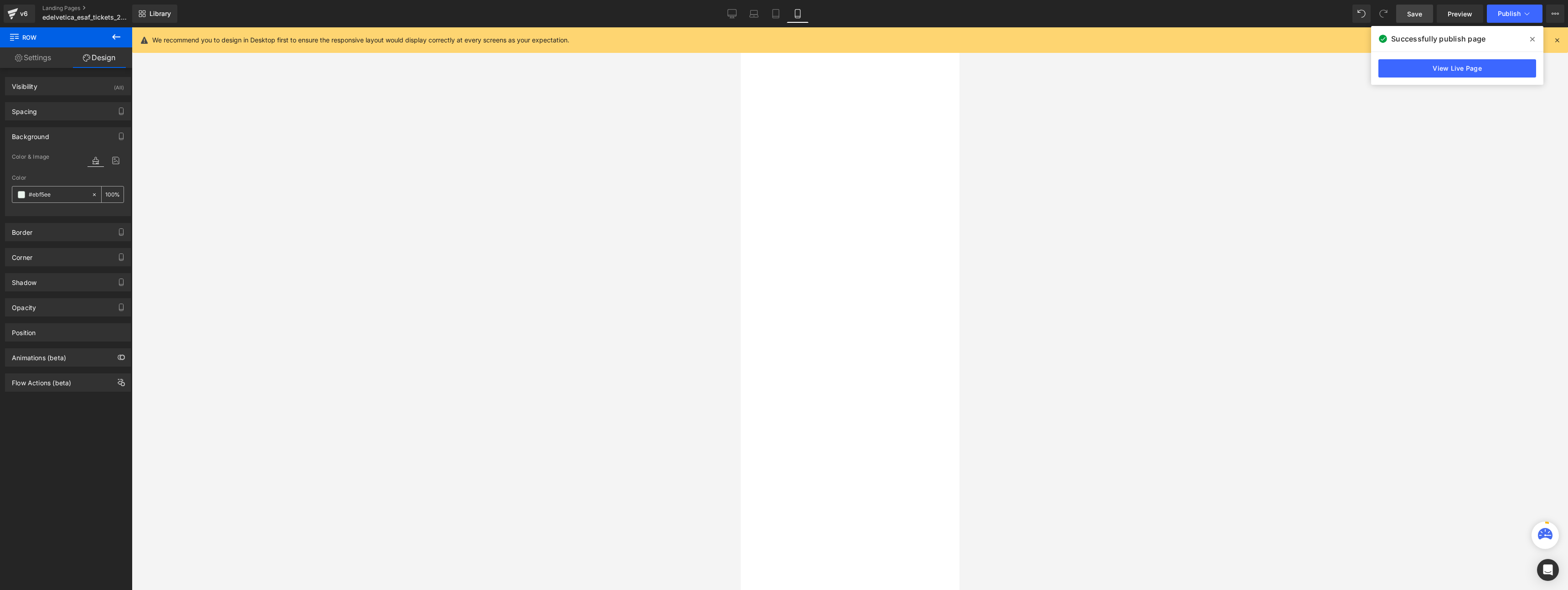
type input "0"
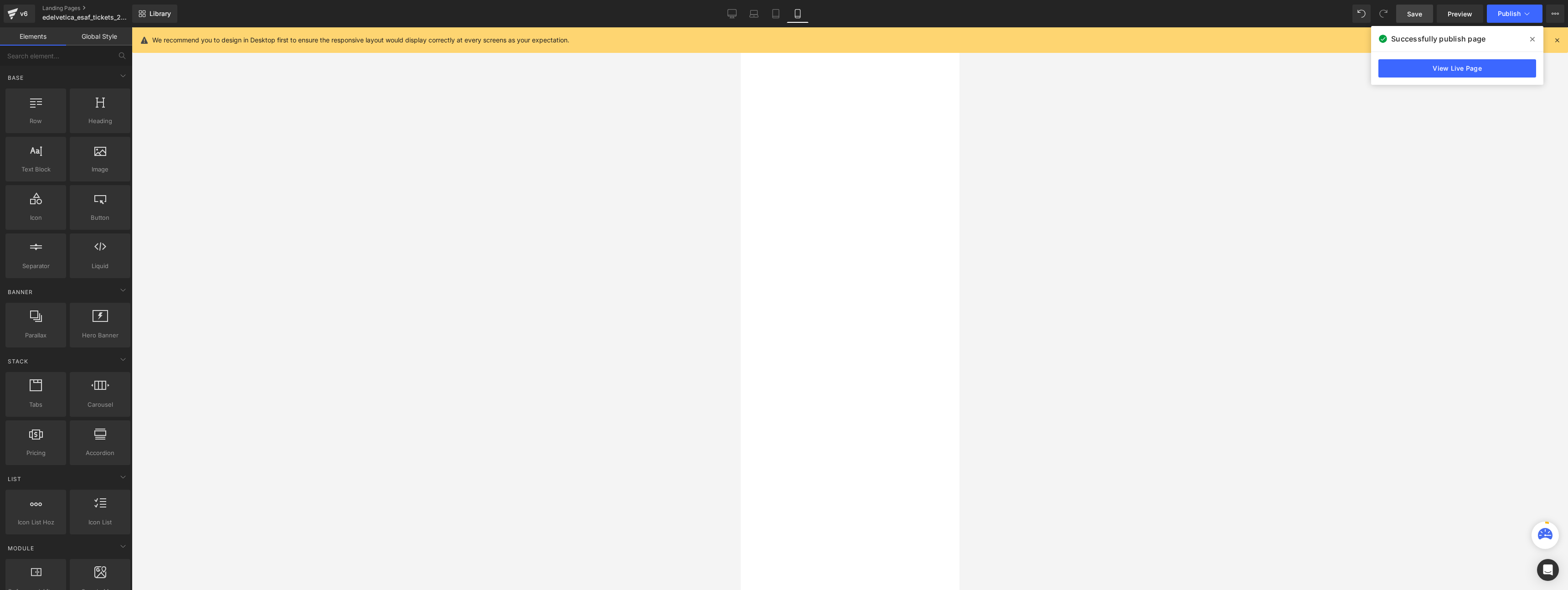
click at [480, 219] on div at bounding box center [850, 309] width 1437 height 563
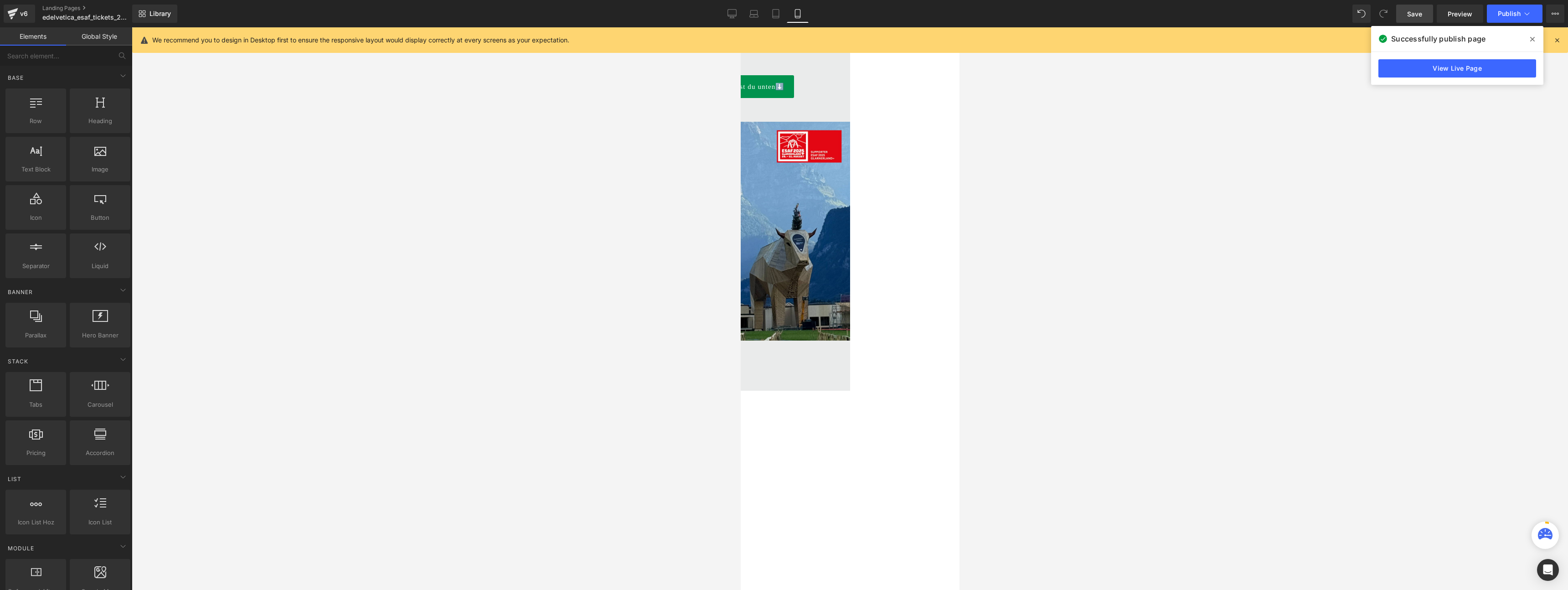
scroll to position [0, 0]
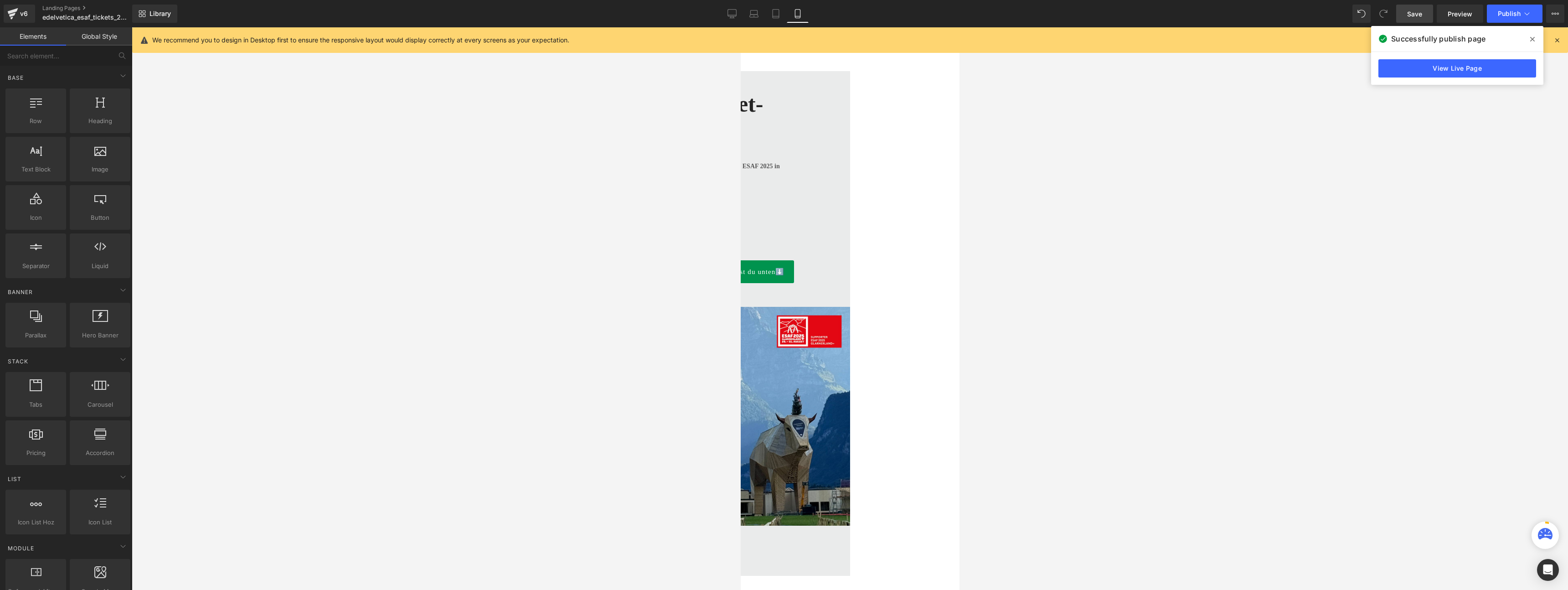
click at [850, 92] on div "ESAF Ticket-Verlosung Heading Image 1x2 gedeckte Sitzplatz-Tickets fürs ESAF 20…" at bounding box center [740, 310] width 219 height 441
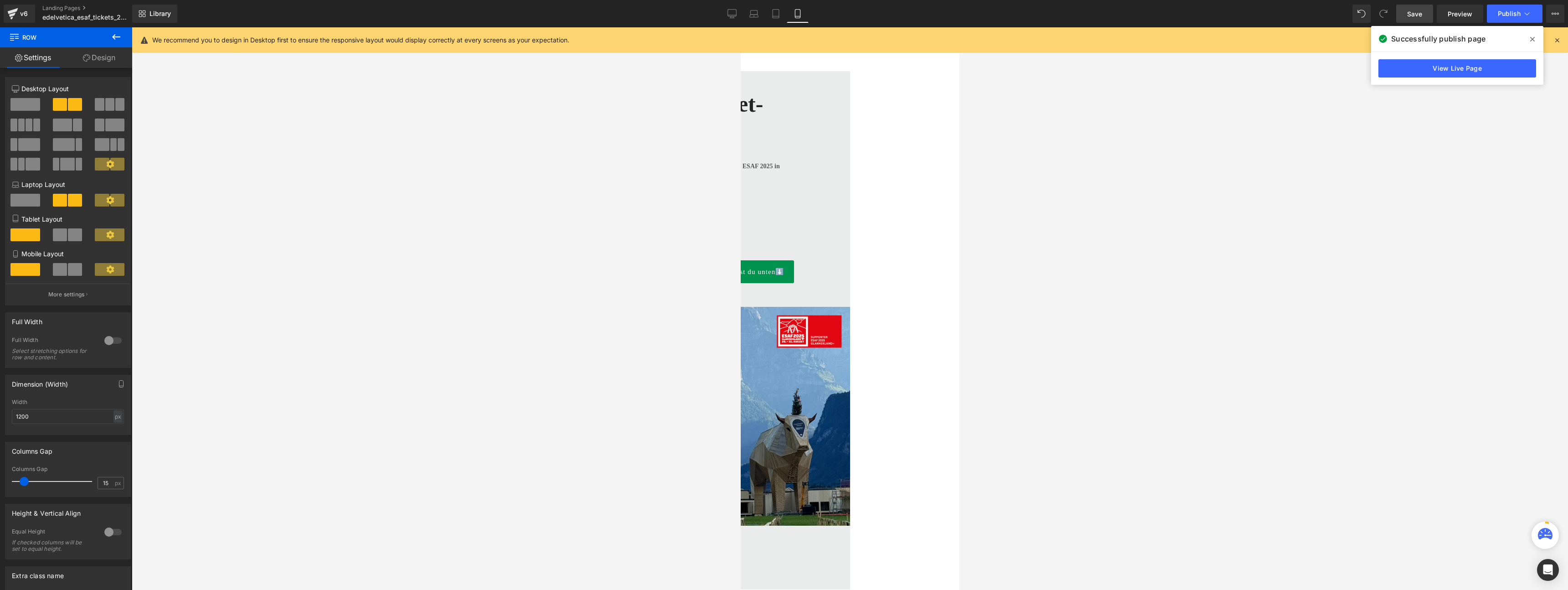
click at [97, 46] on span "Row" at bounding box center [55, 37] width 91 height 20
click at [97, 61] on link "Design" at bounding box center [99, 58] width 66 height 21
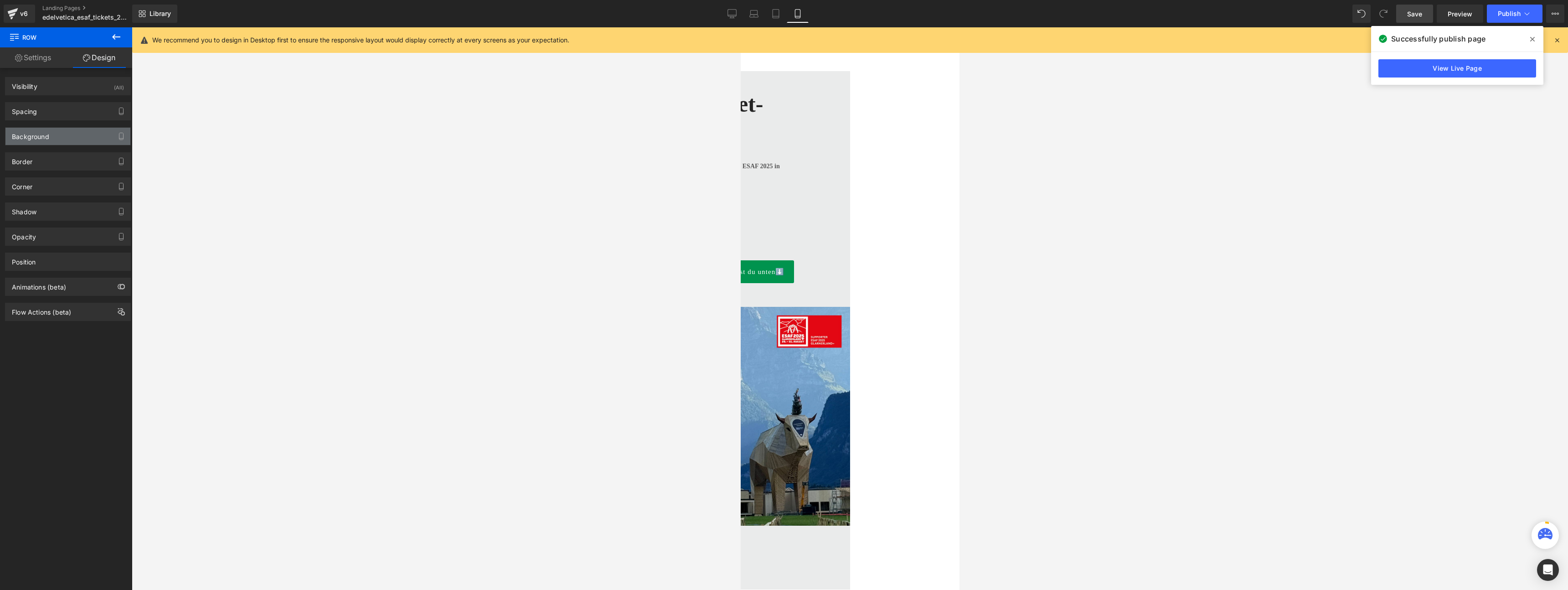
click at [54, 132] on div "Background" at bounding box center [68, 136] width 125 height 17
click at [850, 307] on div at bounding box center [740, 307] width 219 height 0
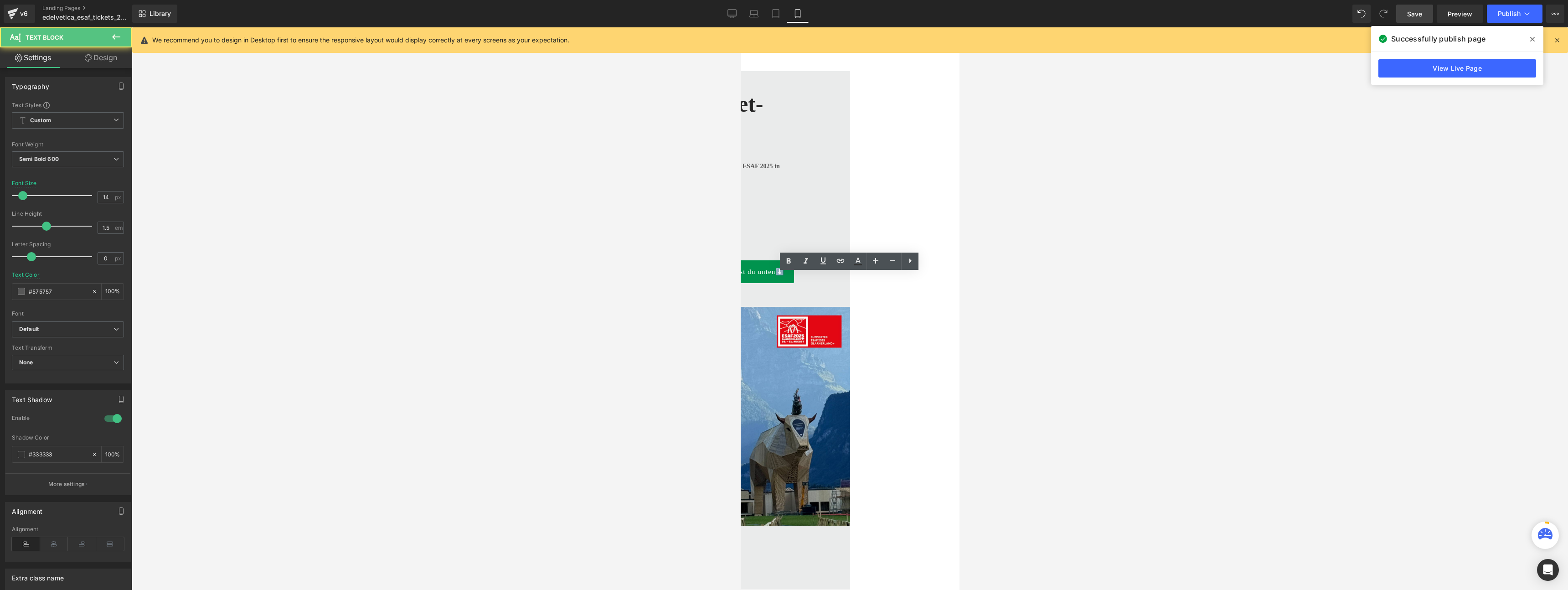
click at [633, 283] on div at bounding box center [632, 283] width 2 height 0
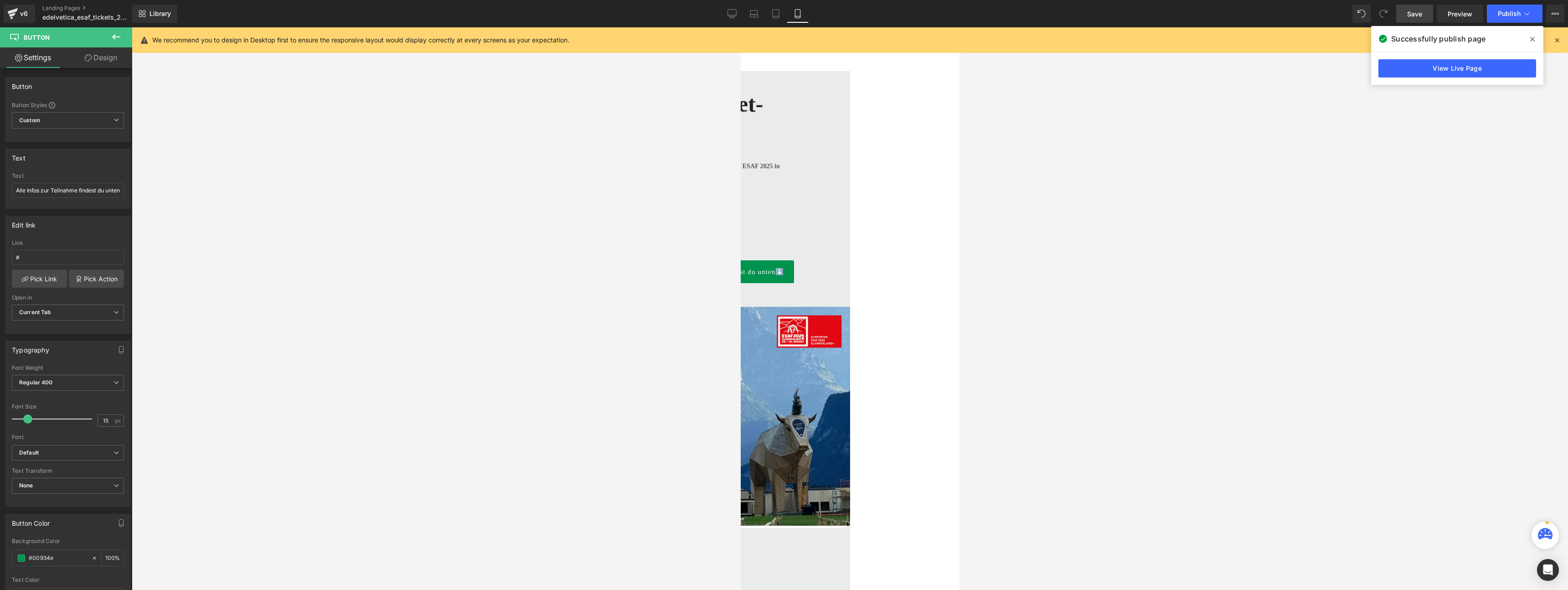
click at [850, 514] on div "ESAF Ticket-Verlosung Heading Image 1x2 gedeckte Sitzplatz-Tickets fürs ESAF 20…" at bounding box center [740, 334] width 219 height 525
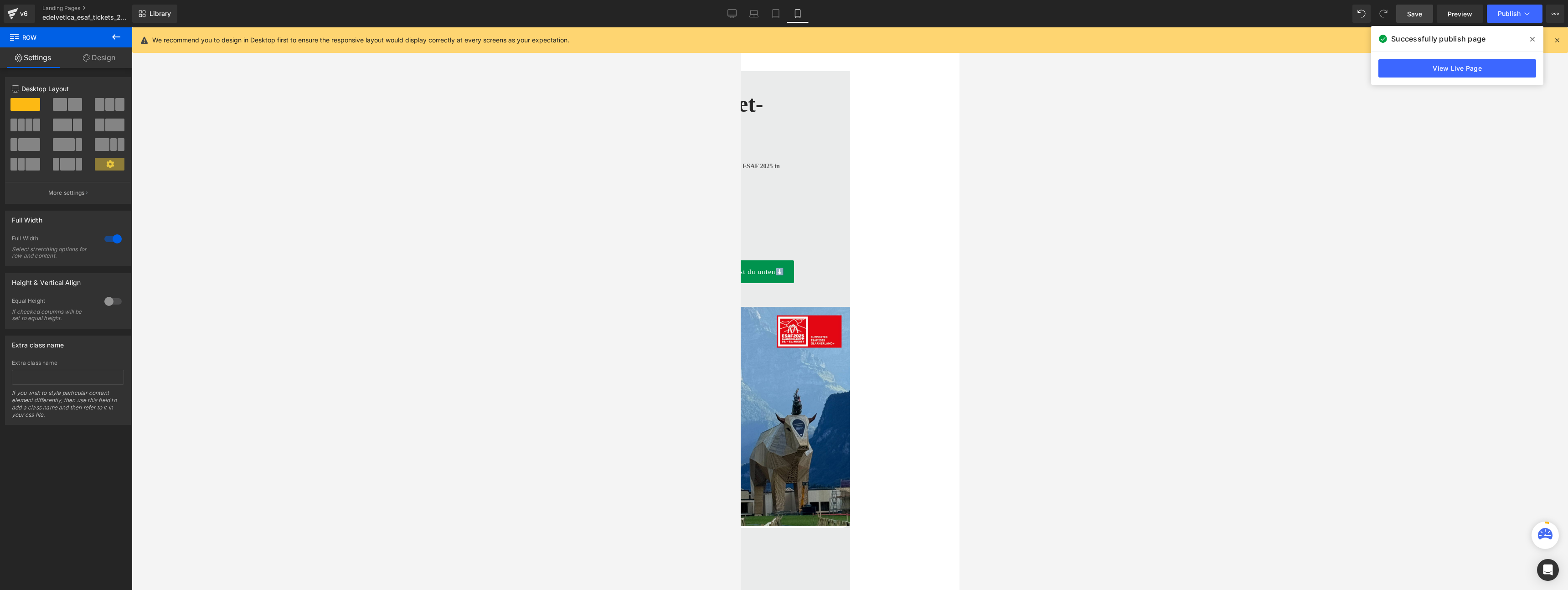
click at [94, 59] on link "Design" at bounding box center [99, 58] width 66 height 21
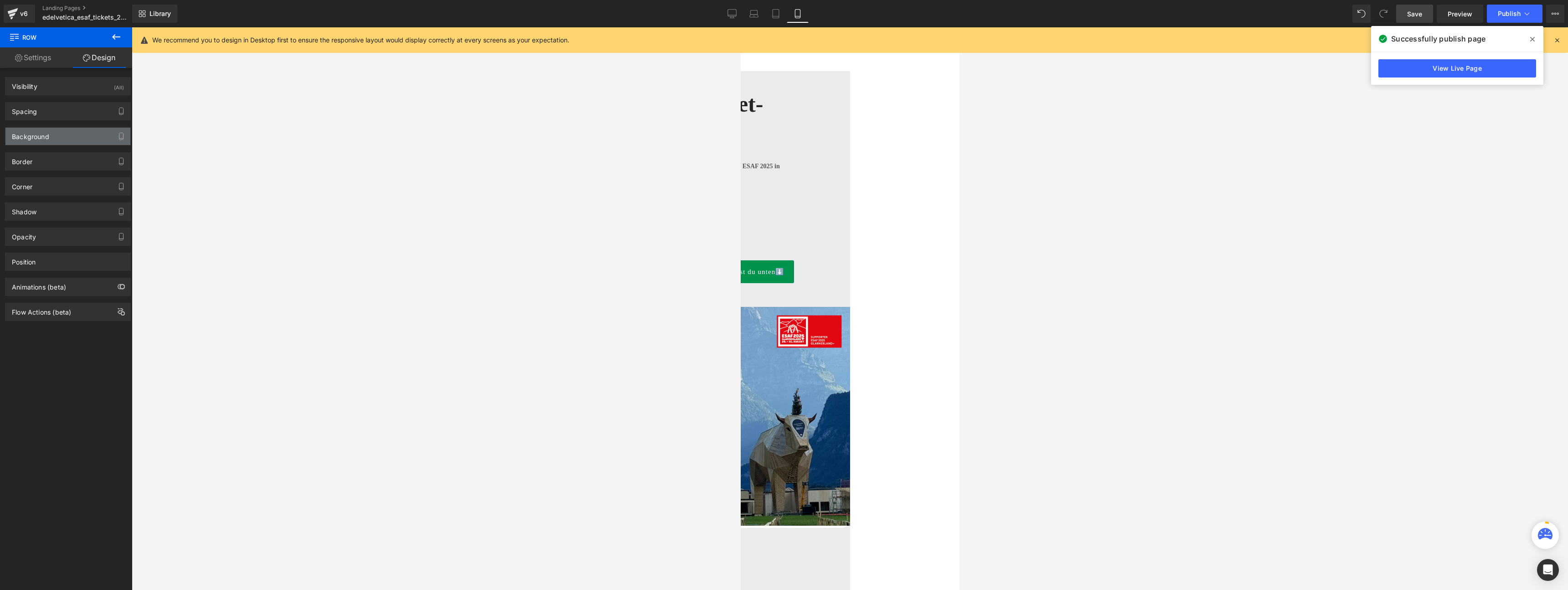
click at [65, 138] on div "Background" at bounding box center [68, 136] width 125 height 17
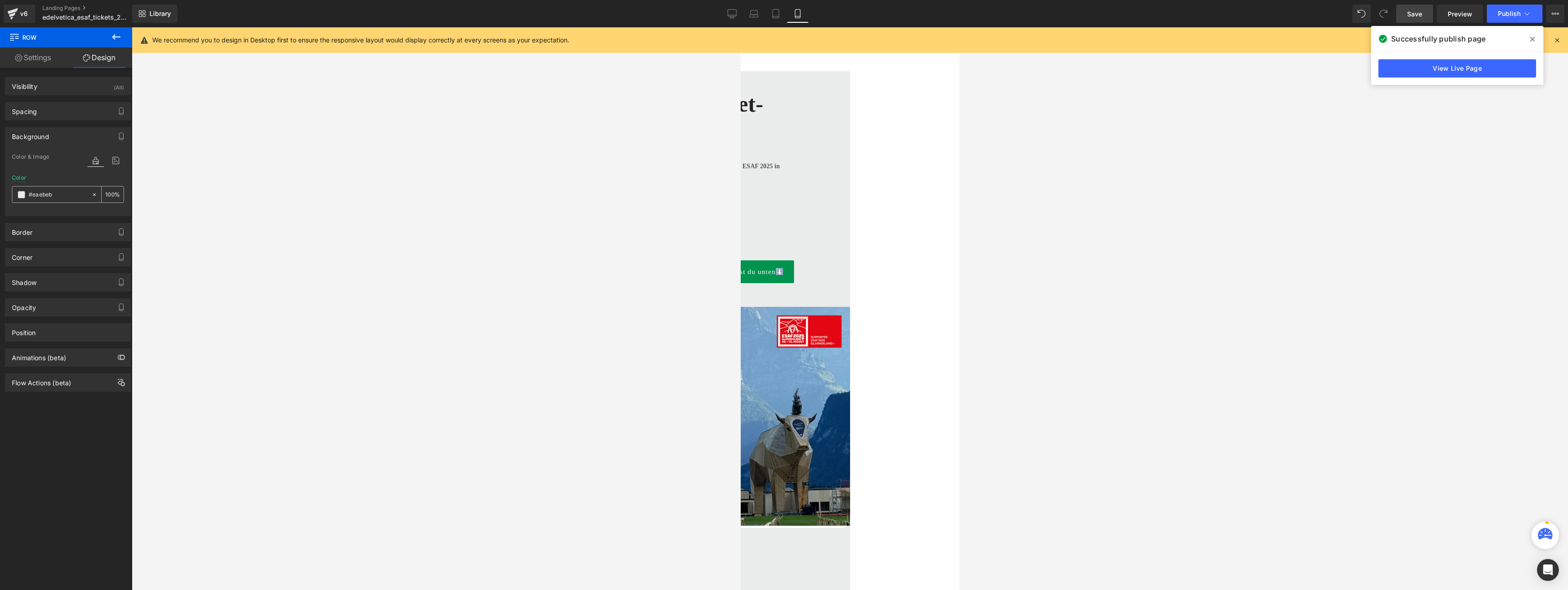
click at [54, 196] on input "#eaebeb" at bounding box center [58, 195] width 58 height 10
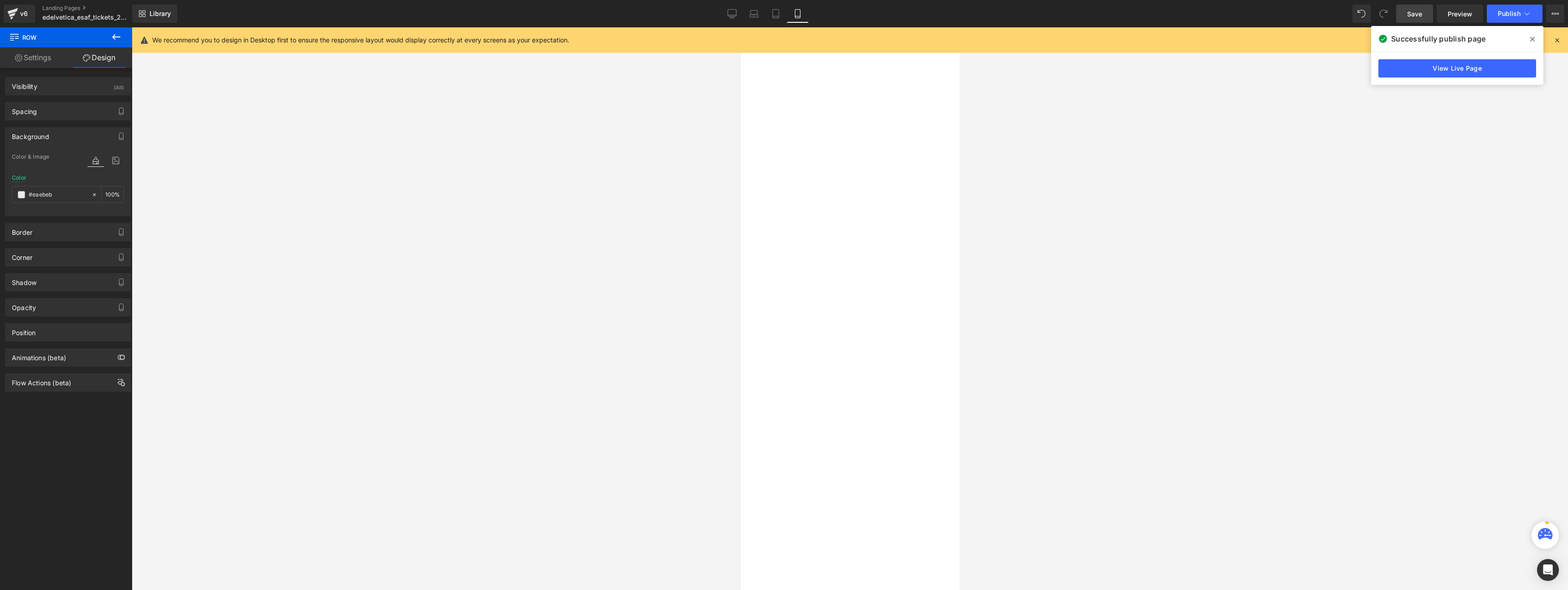
scroll to position [1205, 0]
click at [847, 337] on div at bounding box center [740, 337] width 213 height 0
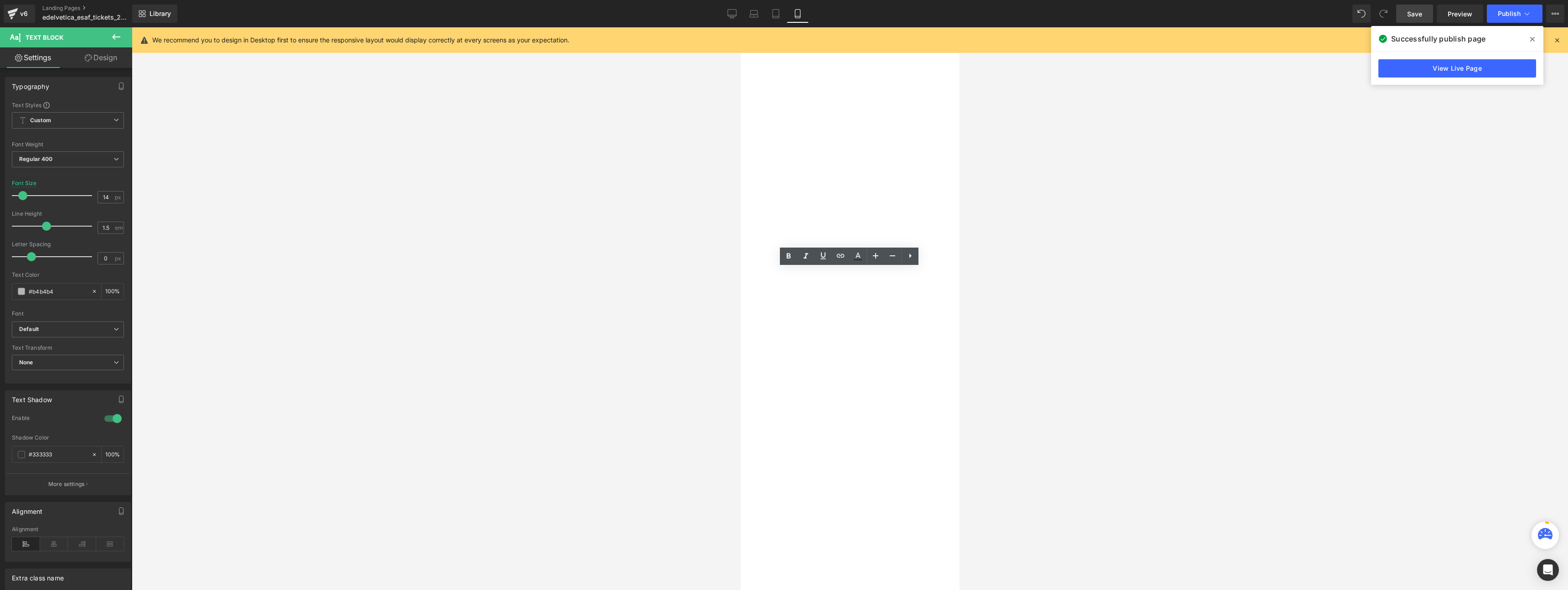
click at [847, 311] on div "Zug, 2019 Text Block Unser erstes ESAF mit Edelvetica. Text Block" at bounding box center [740, 325] width 213 height 28
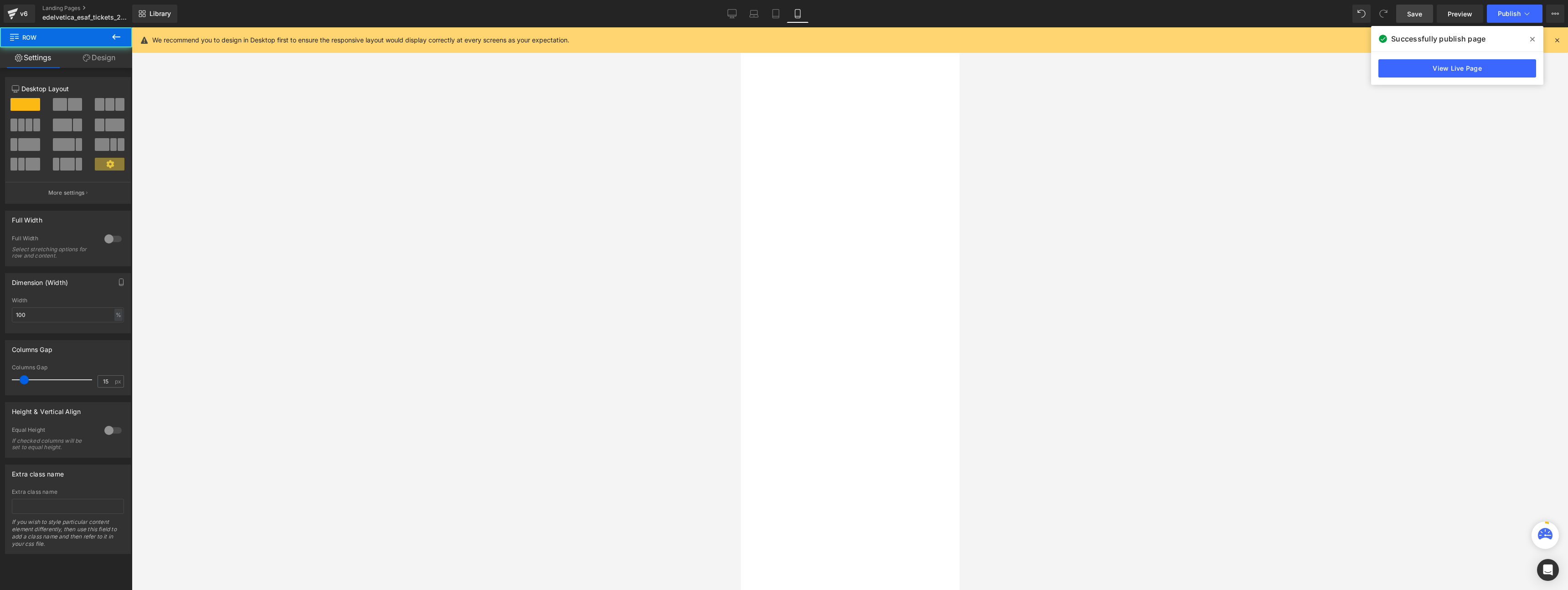
click at [847, 311] on div "Zug, 2019 Text Block Unser erstes ESAF mit Edelvetica. Text Block" at bounding box center [740, 325] width 213 height 28
click at [94, 57] on link "Design" at bounding box center [99, 58] width 66 height 21
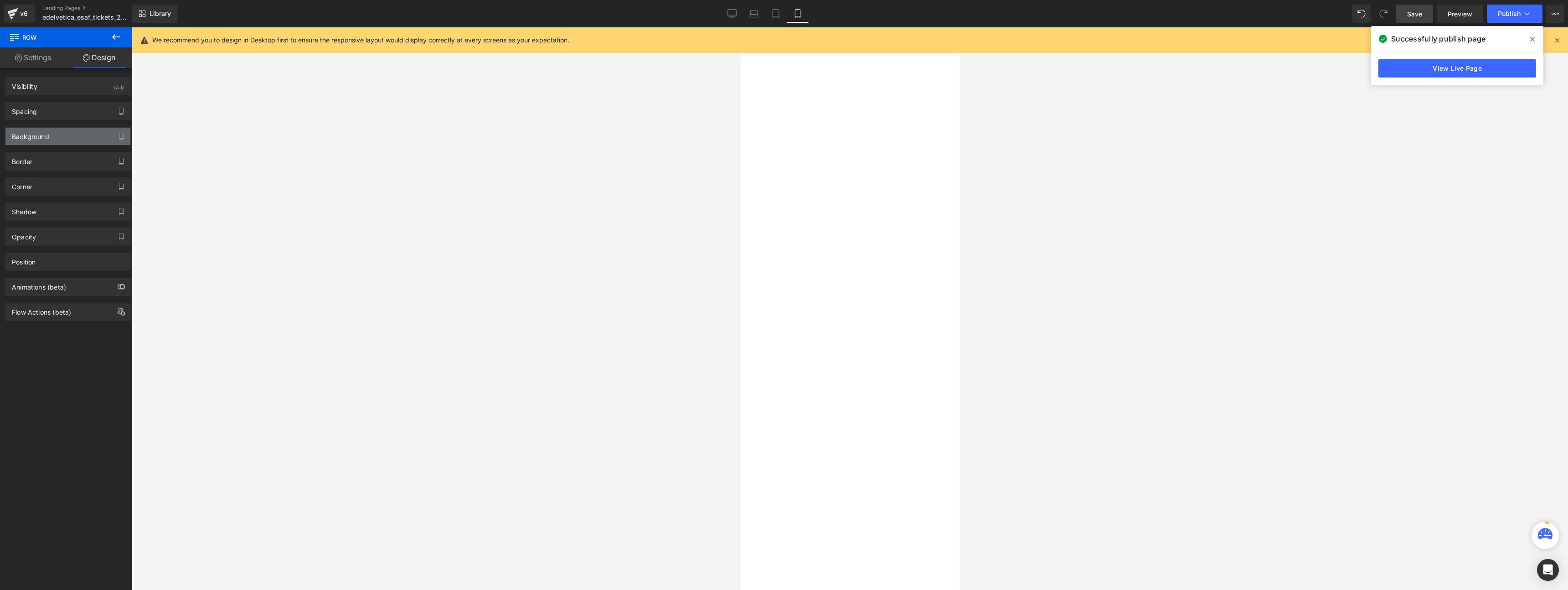
click at [41, 136] on div "Background" at bounding box center [30, 134] width 37 height 13
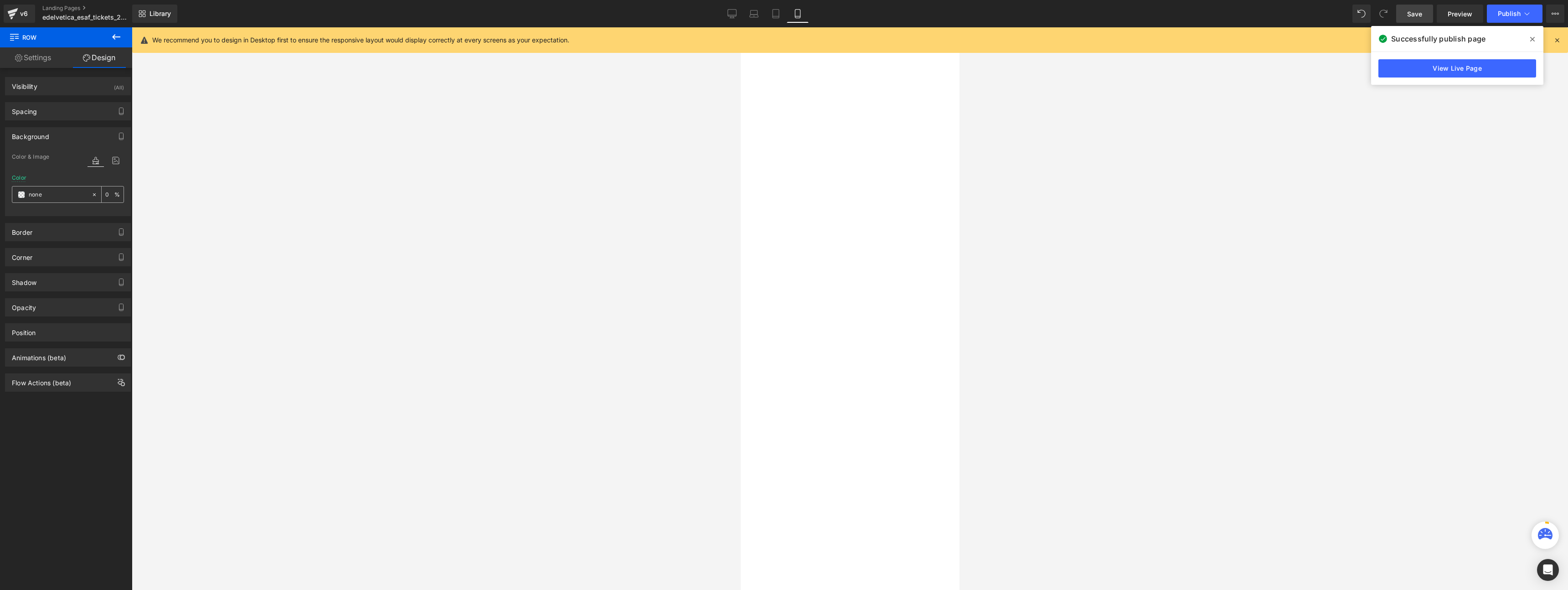
click at [46, 197] on input "none" at bounding box center [58, 195] width 58 height 10
paste input "#eaebeb"
type input "#eaebeb"
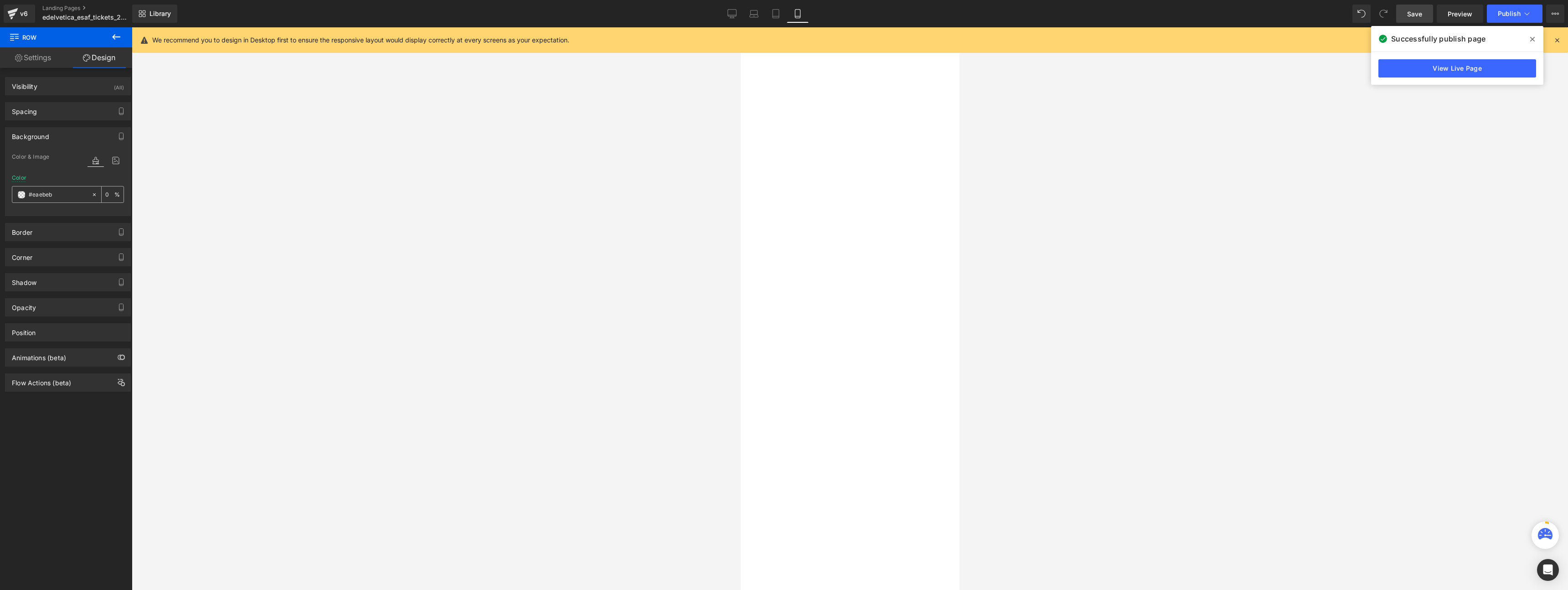
type input "100"
click at [415, 179] on div at bounding box center [850, 309] width 1437 height 563
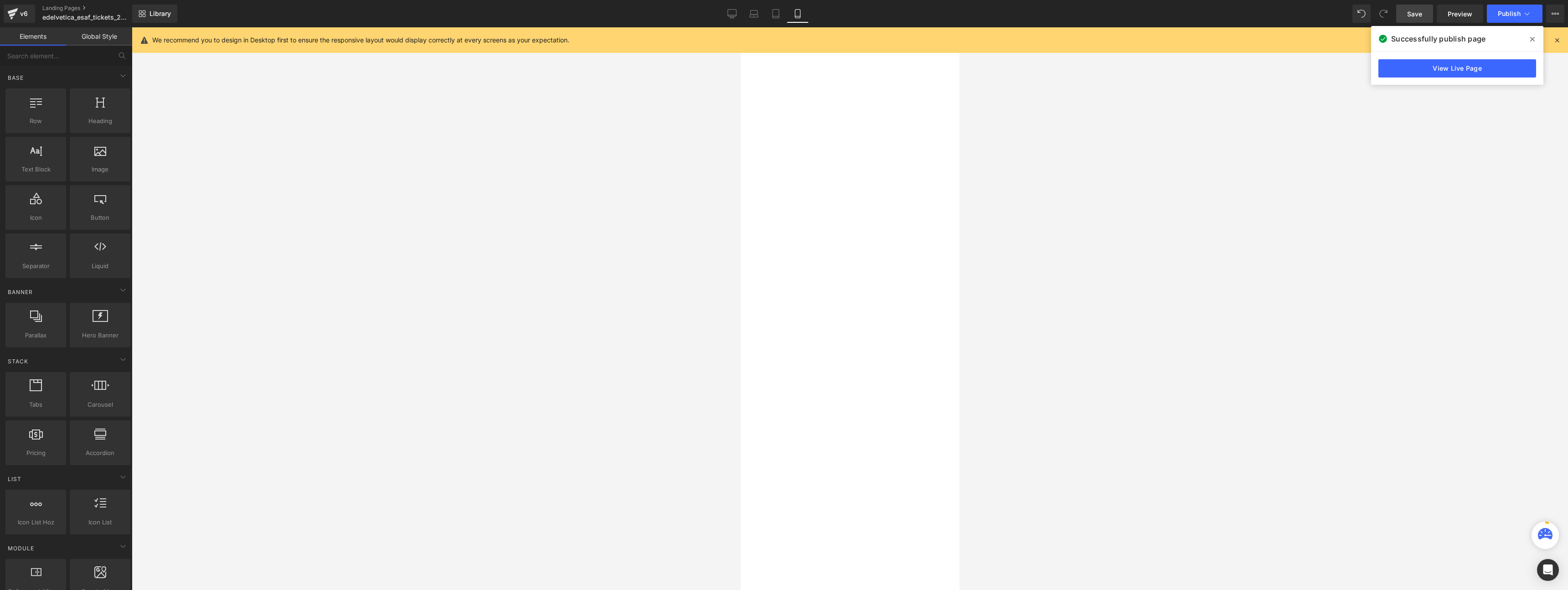
click at [1427, 17] on link "Save" at bounding box center [1415, 13] width 37 height 18
click at [1514, 15] on span "Publish" at bounding box center [1509, 13] width 23 height 7
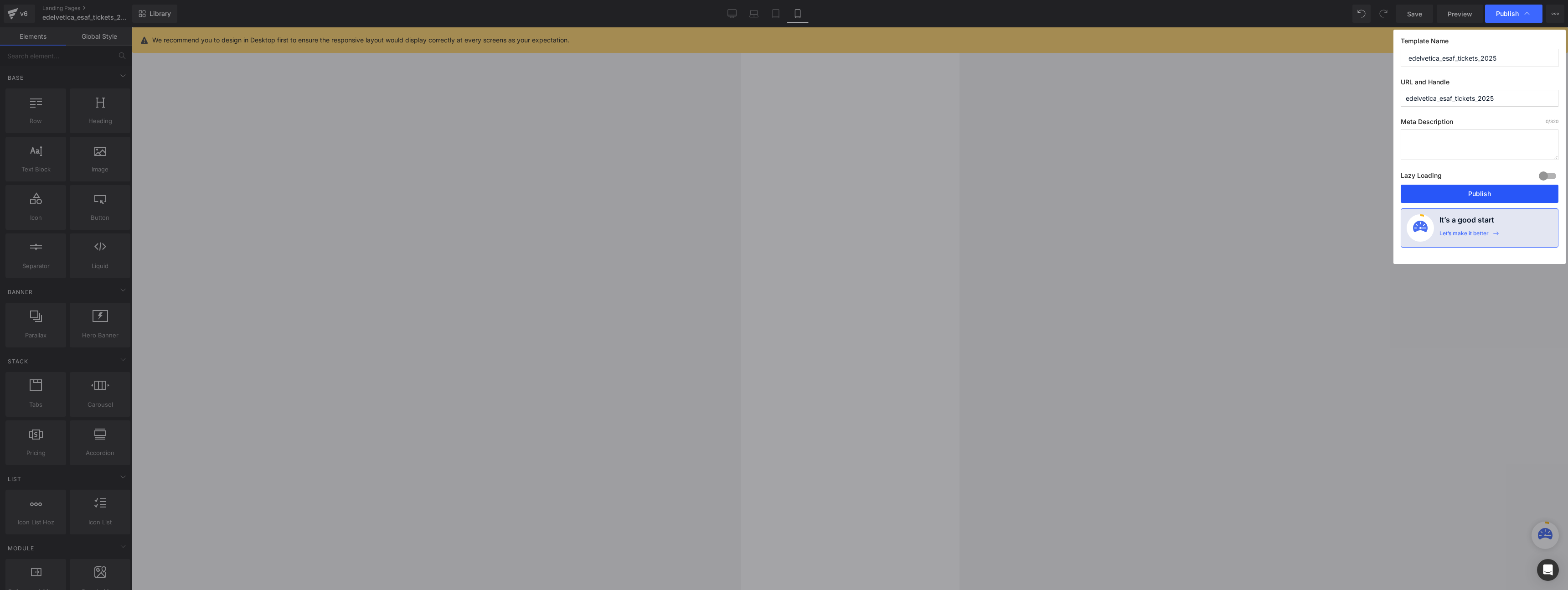
click at [1458, 190] on button "Publish" at bounding box center [1479, 194] width 158 height 18
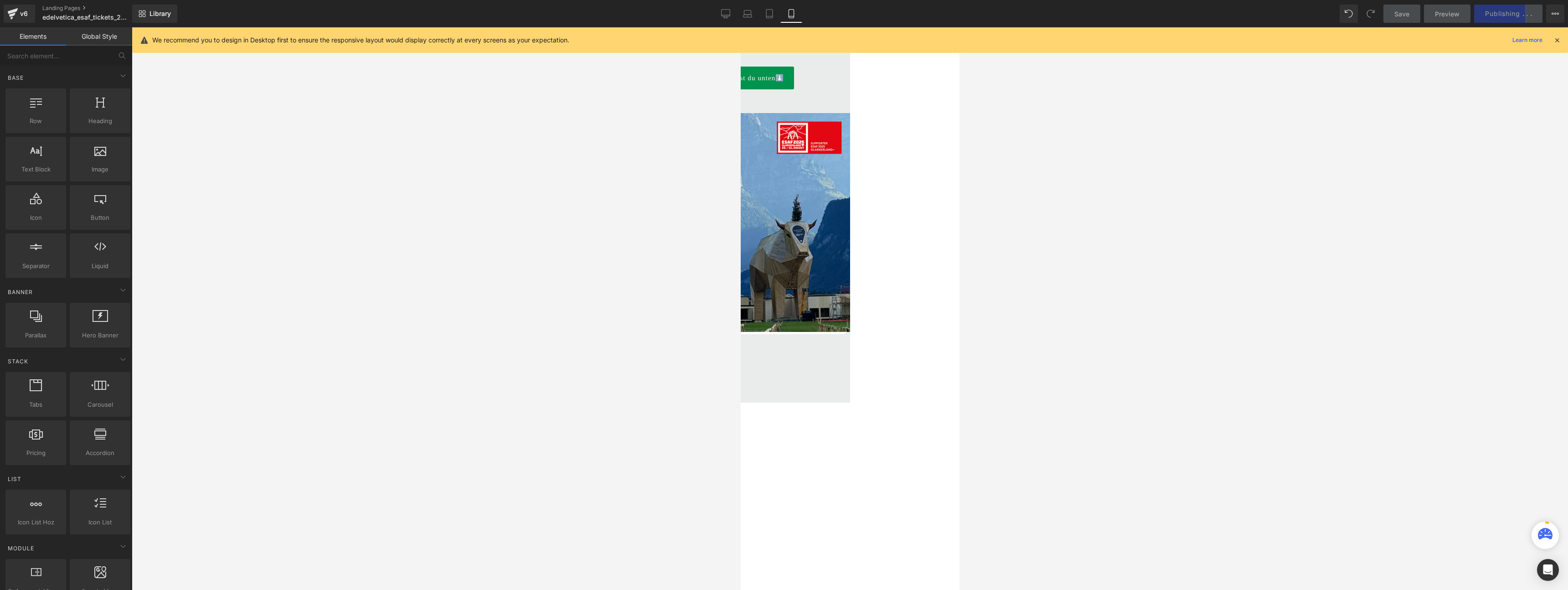
scroll to position [0, 0]
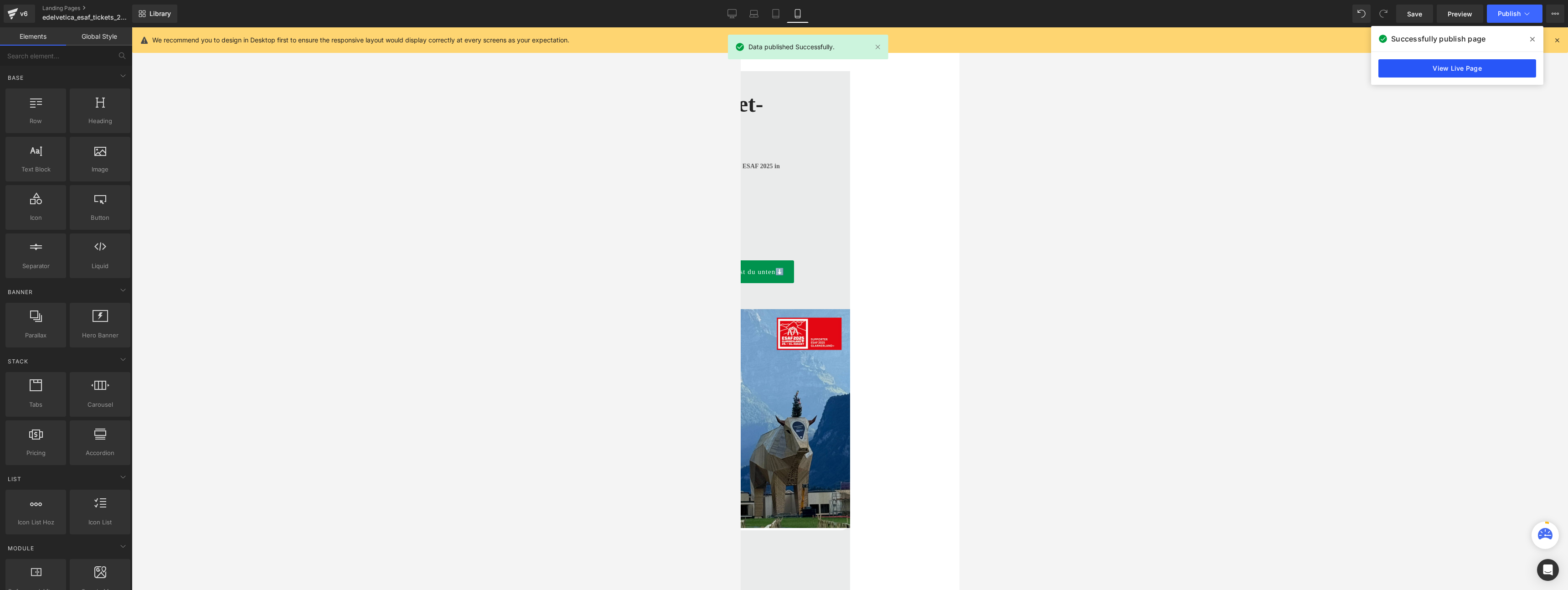
click at [1446, 68] on link "View Live Page" at bounding box center [1457, 68] width 158 height 18
